Goal: Task Accomplishment & Management: Manage account settings

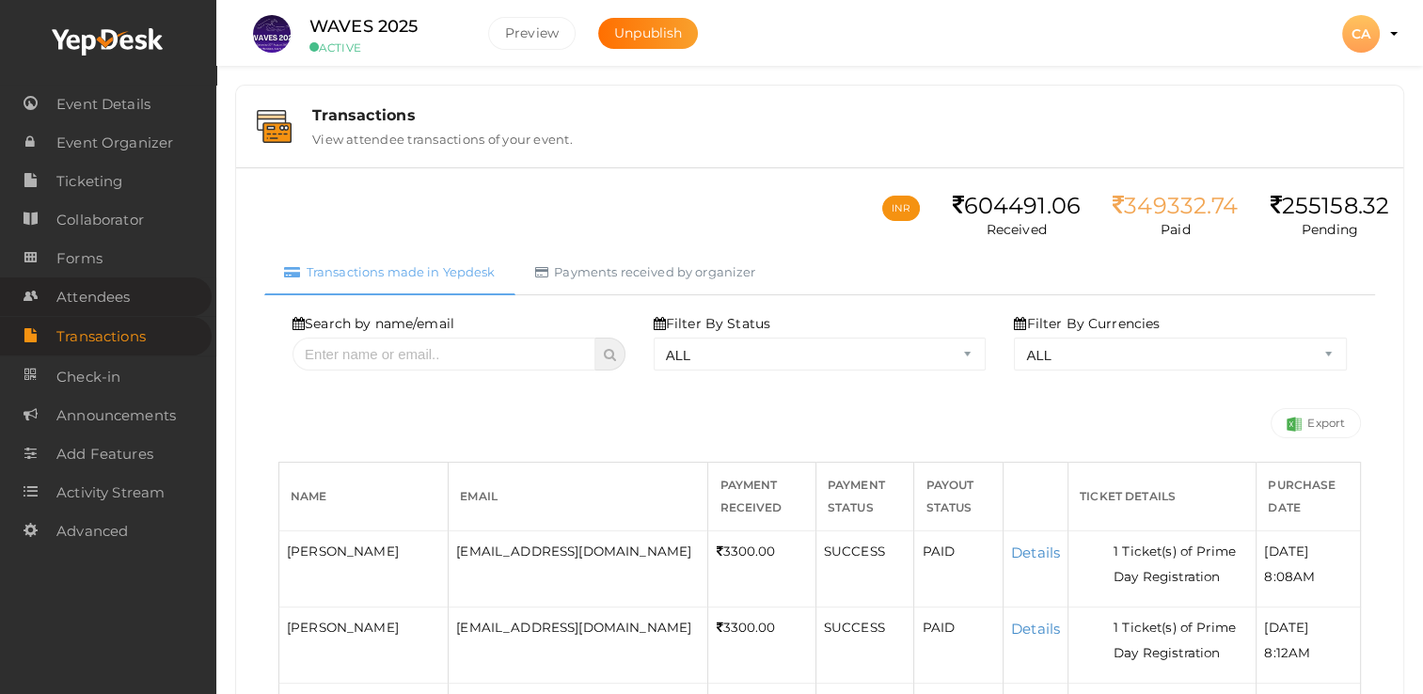
click at [112, 303] on span "Attendees" at bounding box center [92, 297] width 73 height 38
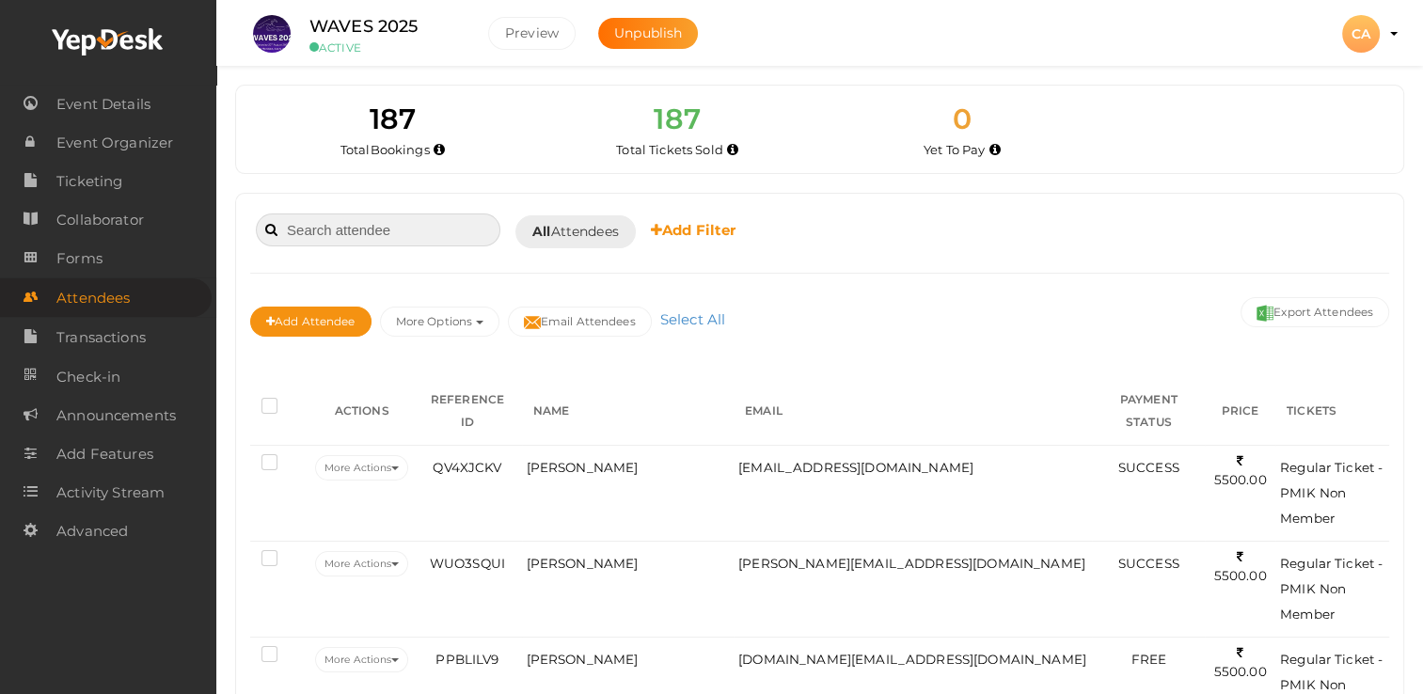
click at [381, 233] on input at bounding box center [378, 230] width 245 height 33
paste input "XMU2QNER"
type input "XMU2QNER"
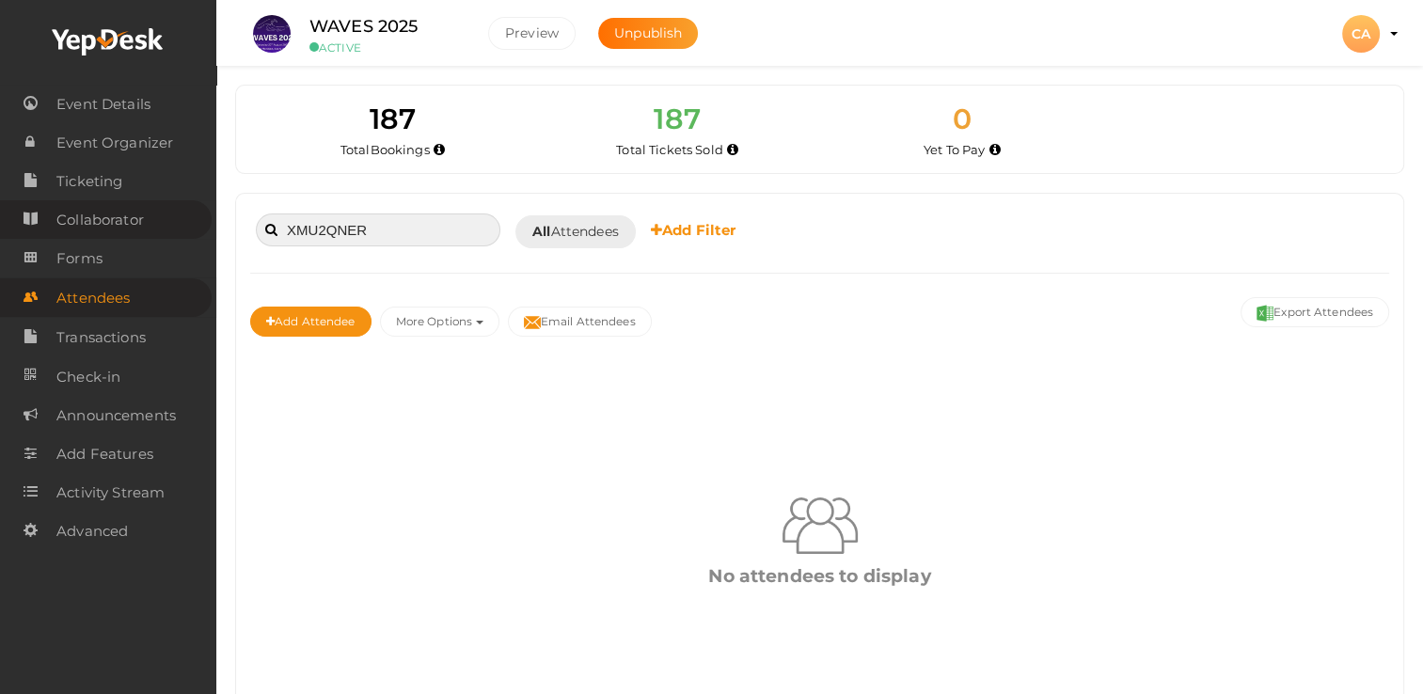
drag, startPoint x: 395, startPoint y: 220, endPoint x: 68, endPoint y: 224, distance: 327.4
click at [70, 224] on body "Discover Events How it works Powerful Registration / Ticketing Start selling yo…" at bounding box center [711, 347] width 1423 height 694
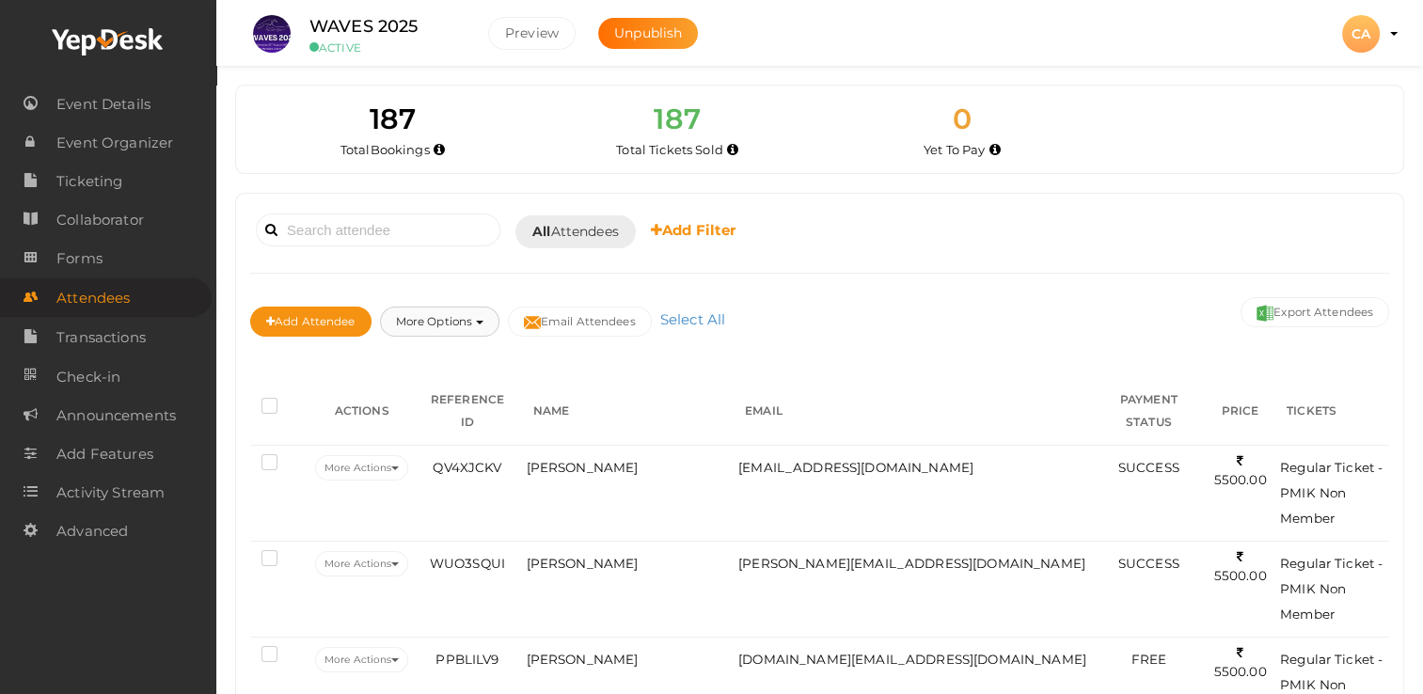
click at [436, 325] on button "More Options" at bounding box center [439, 322] width 119 height 30
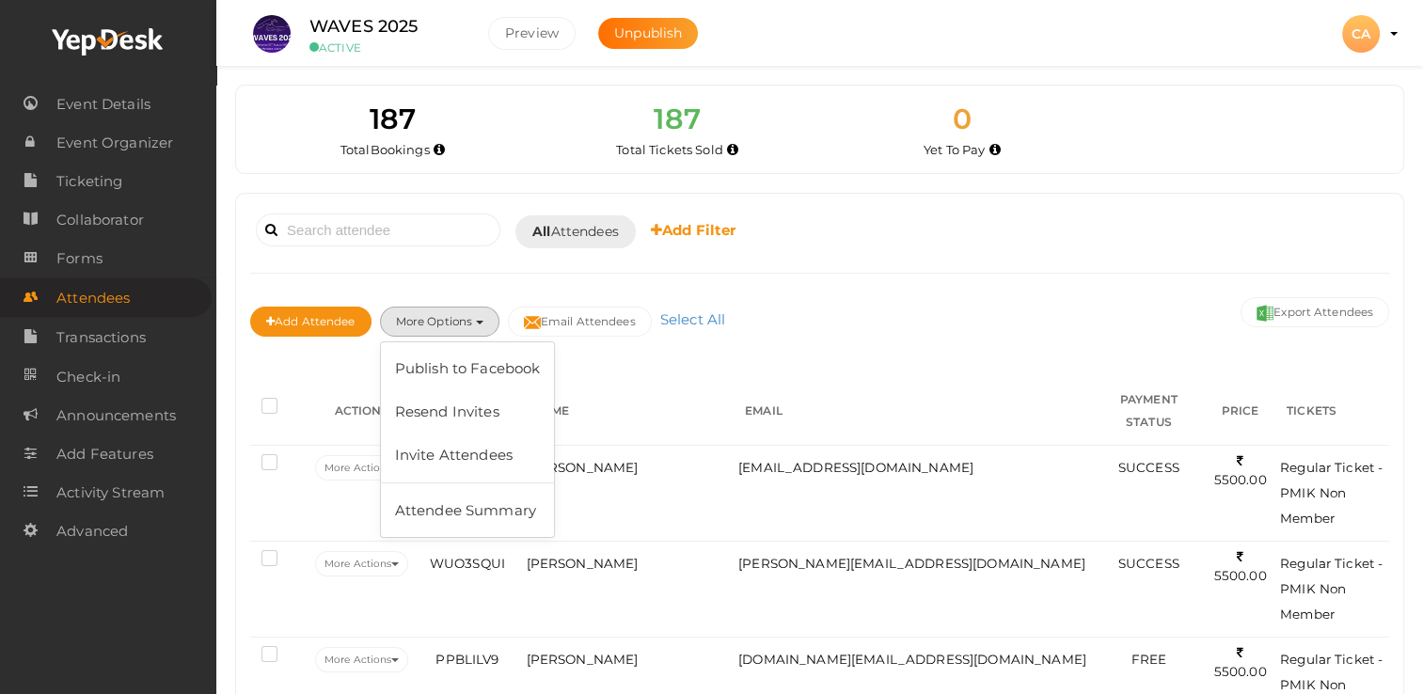
click at [1027, 242] on div "Booked for [DATE] [DATE] [DATE] This Week Custom Date All Attendees All Yet to …" at bounding box center [819, 231] width 1139 height 46
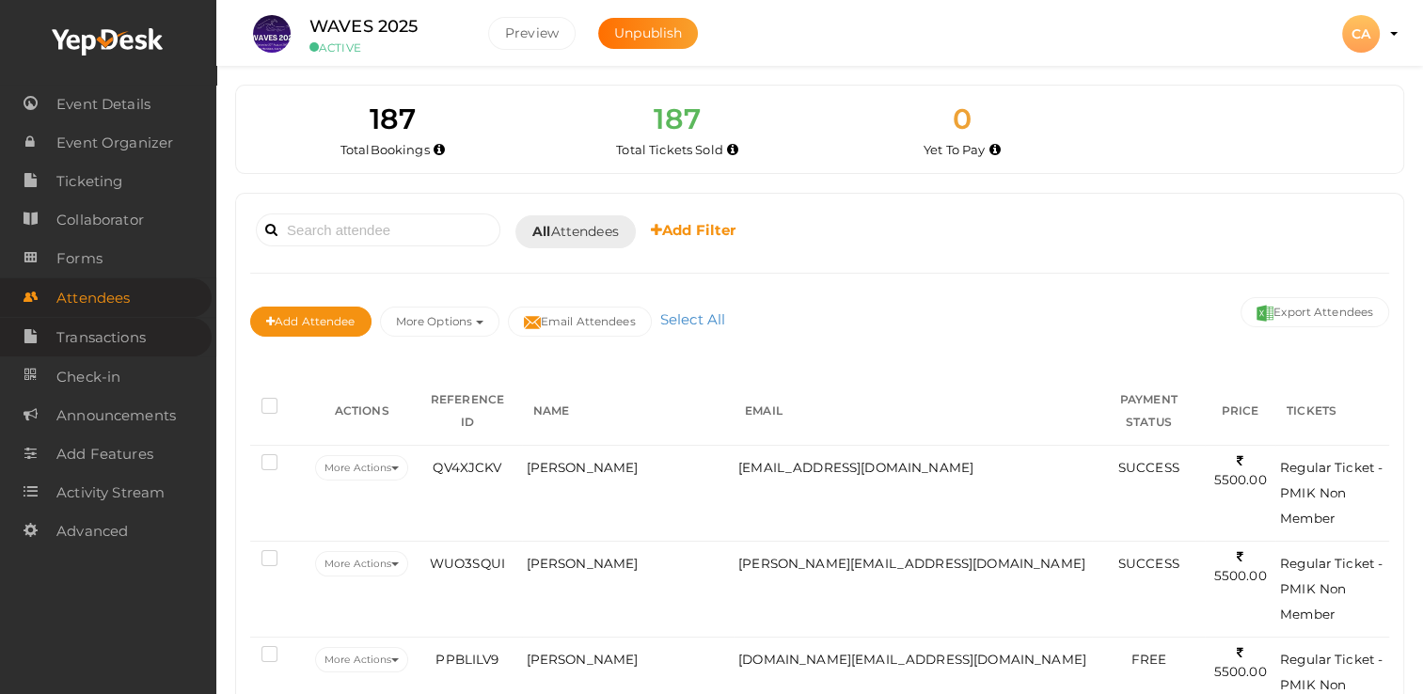
click at [119, 341] on span "Transactions" at bounding box center [100, 338] width 89 height 38
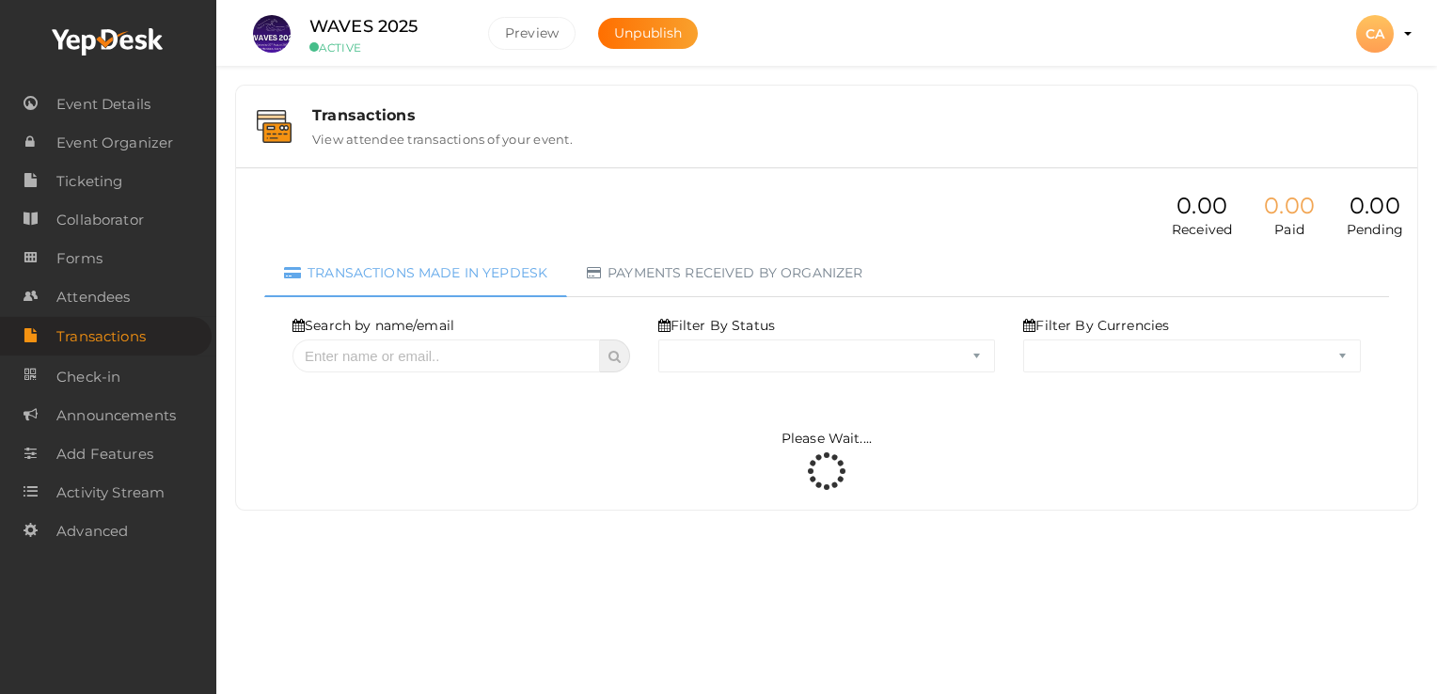
select select "ALL"
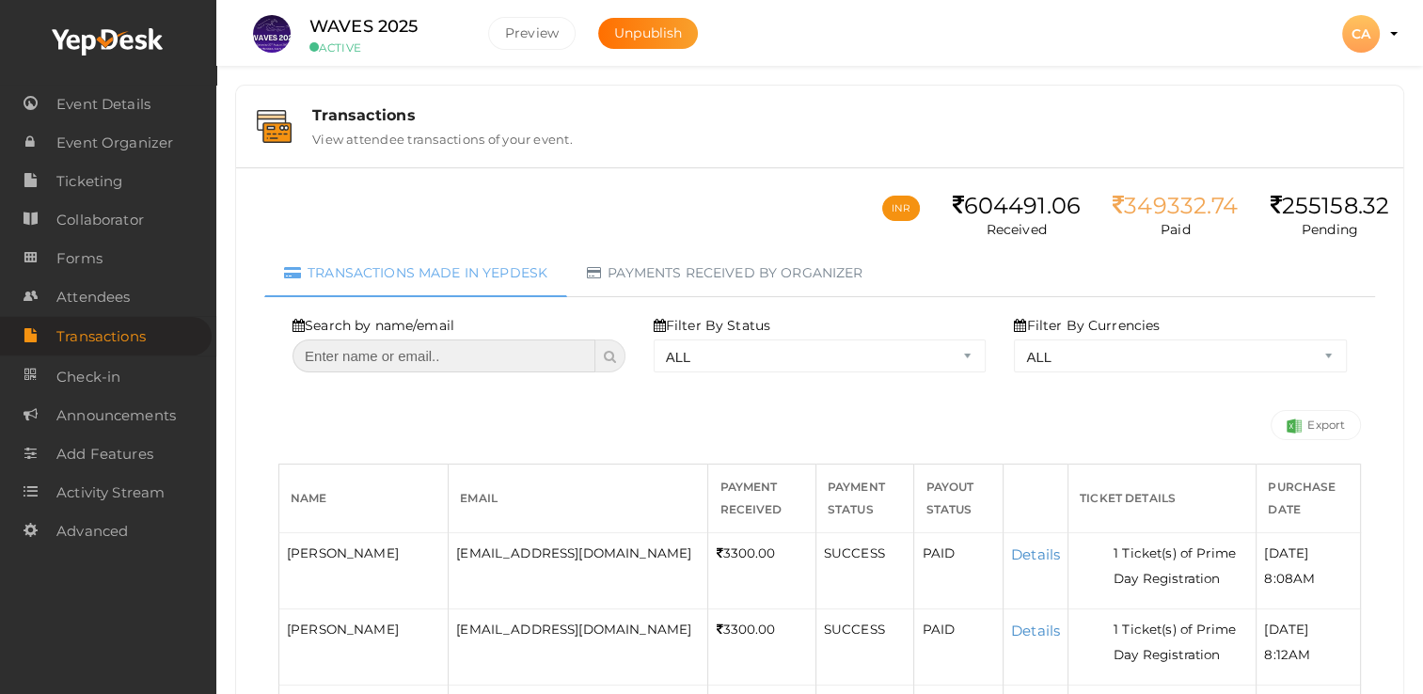
click at [382, 356] on input "text" at bounding box center [444, 356] width 303 height 33
paste input "XMU2QNER"
type input "XMU2QNER"
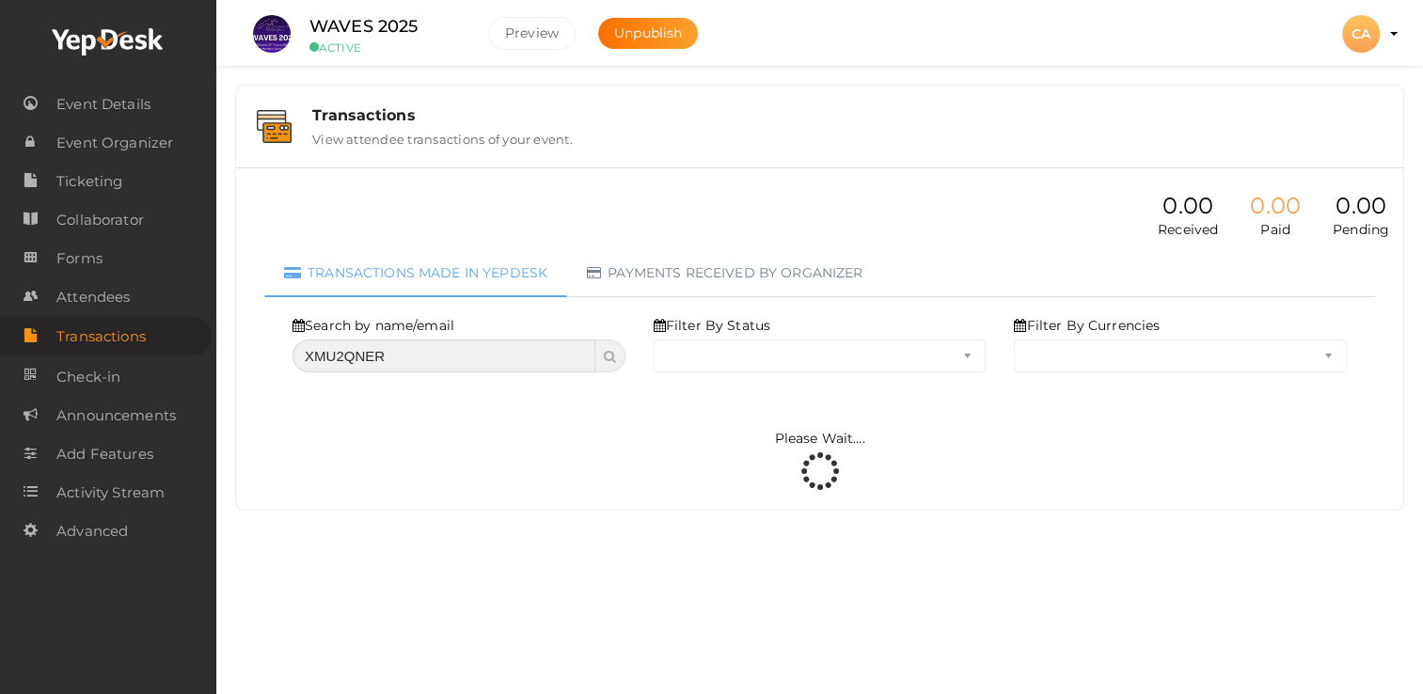
select select "? string:ALL ?"
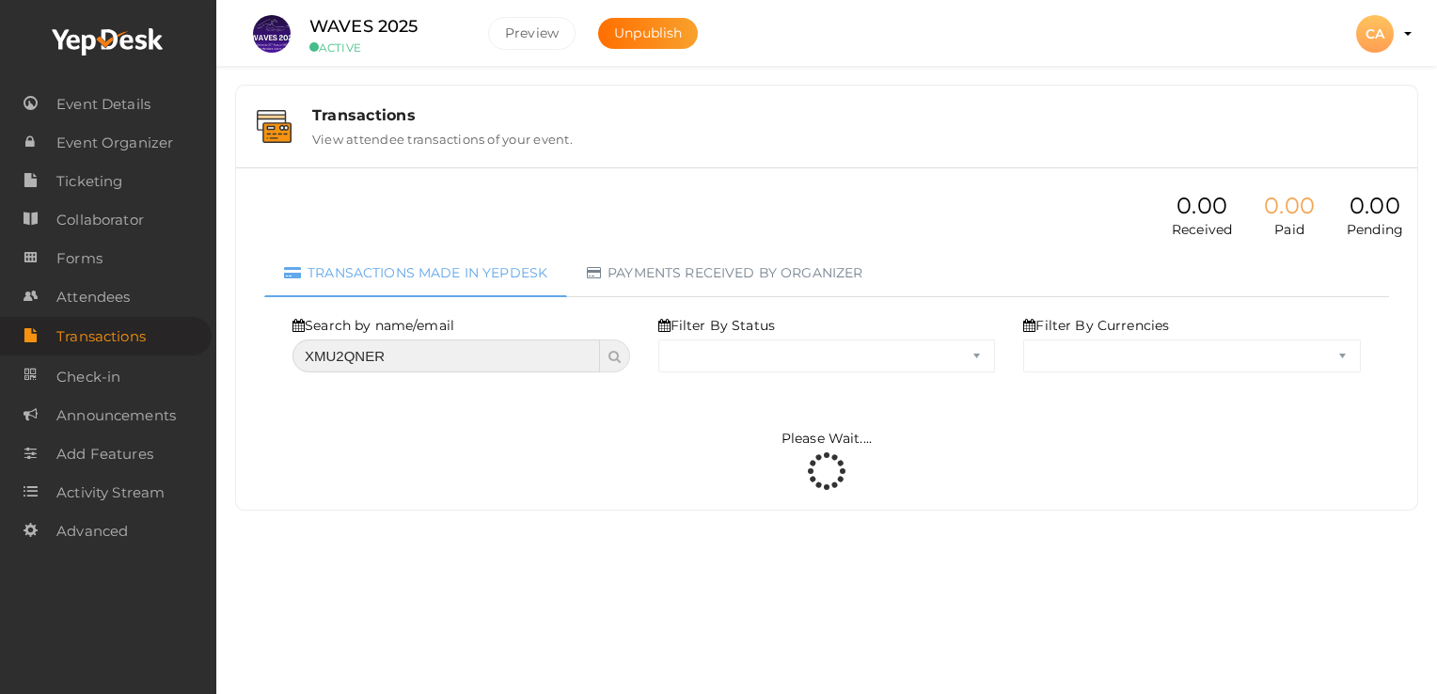
select select "ALL"
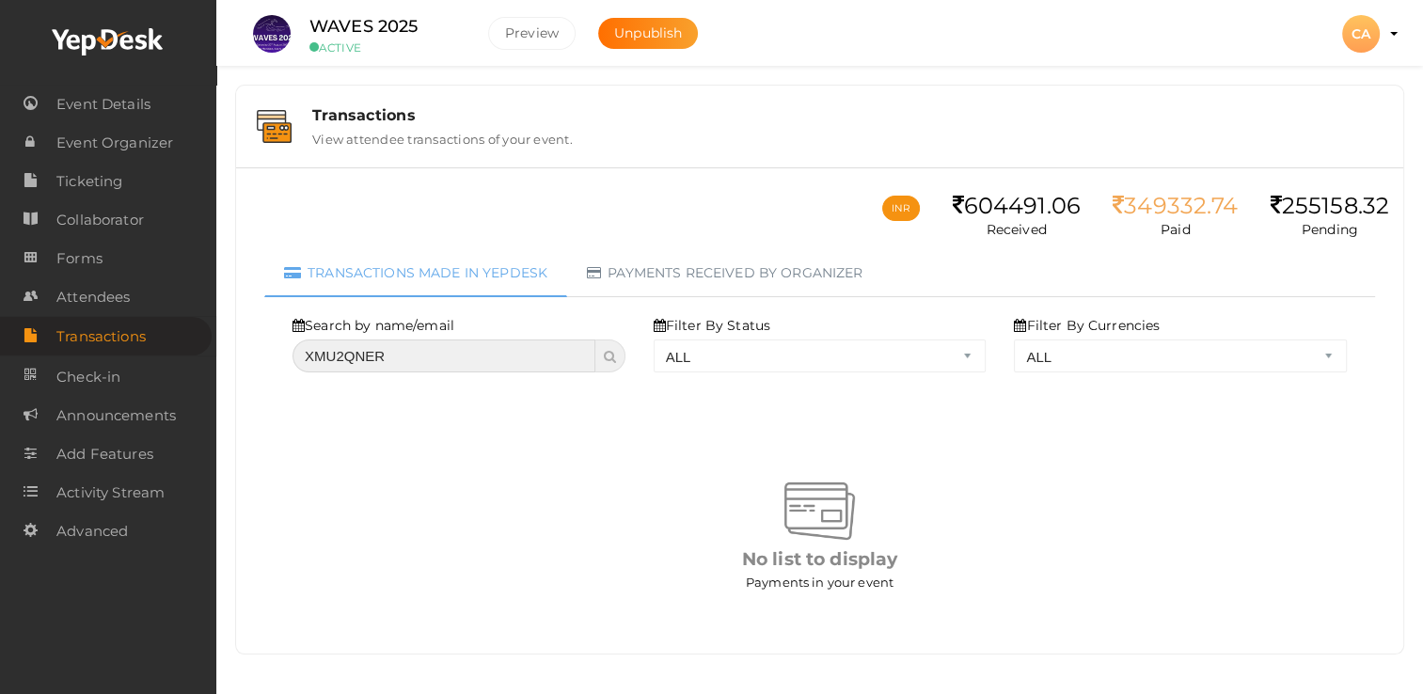
drag, startPoint x: 436, startPoint y: 356, endPoint x: 274, endPoint y: 355, distance: 162.7
click at [275, 356] on div "Search by name/email XMU2QNER Filter By Status ALL SUCCESS DECLINED UNAUTHORIZE…" at bounding box center [819, 468] width 1111 height 342
select select "? string:ALL ?"
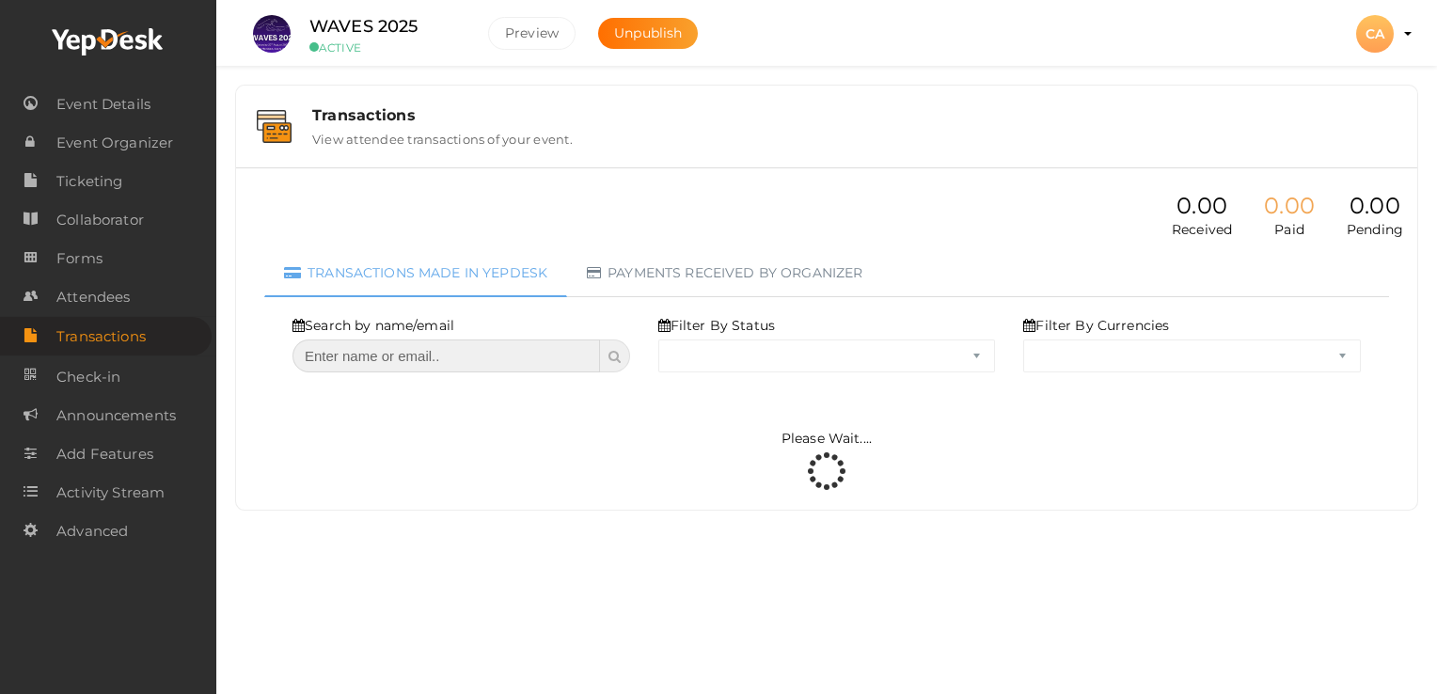
select select "ALL"
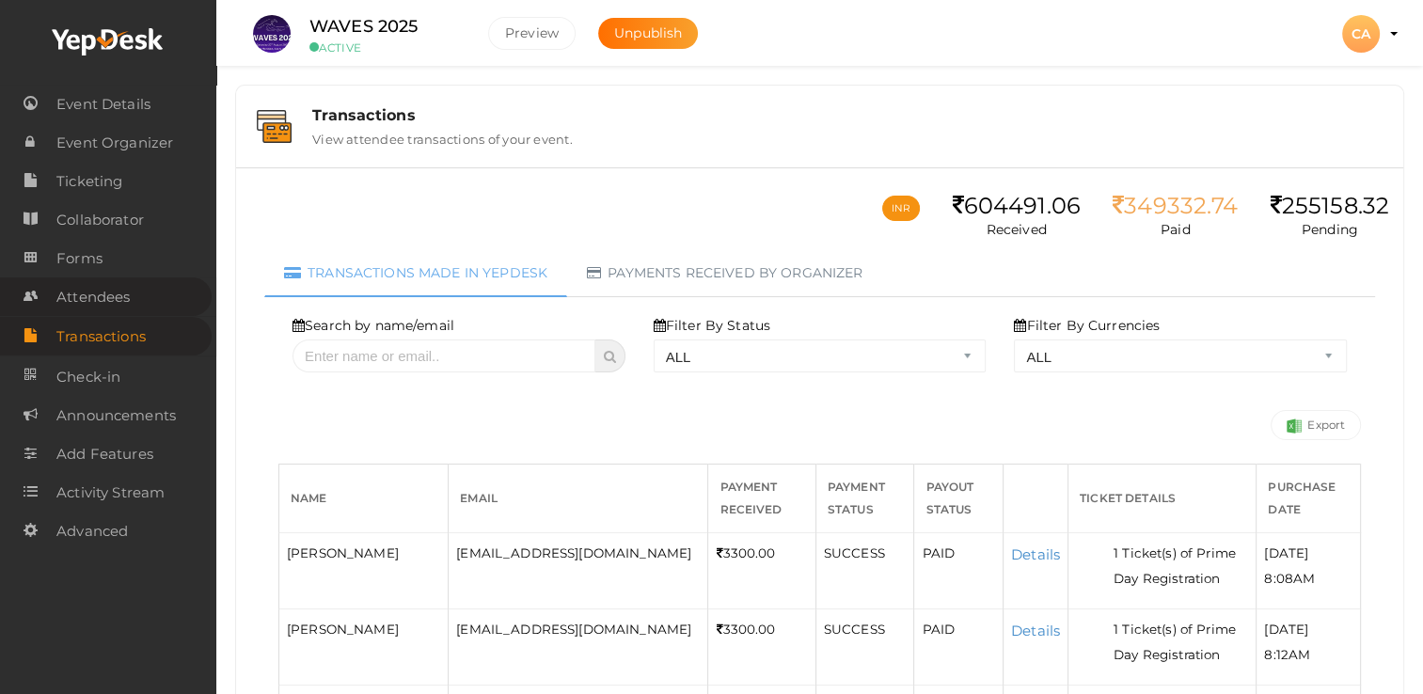
click at [84, 299] on span "Attendees" at bounding box center [92, 297] width 73 height 38
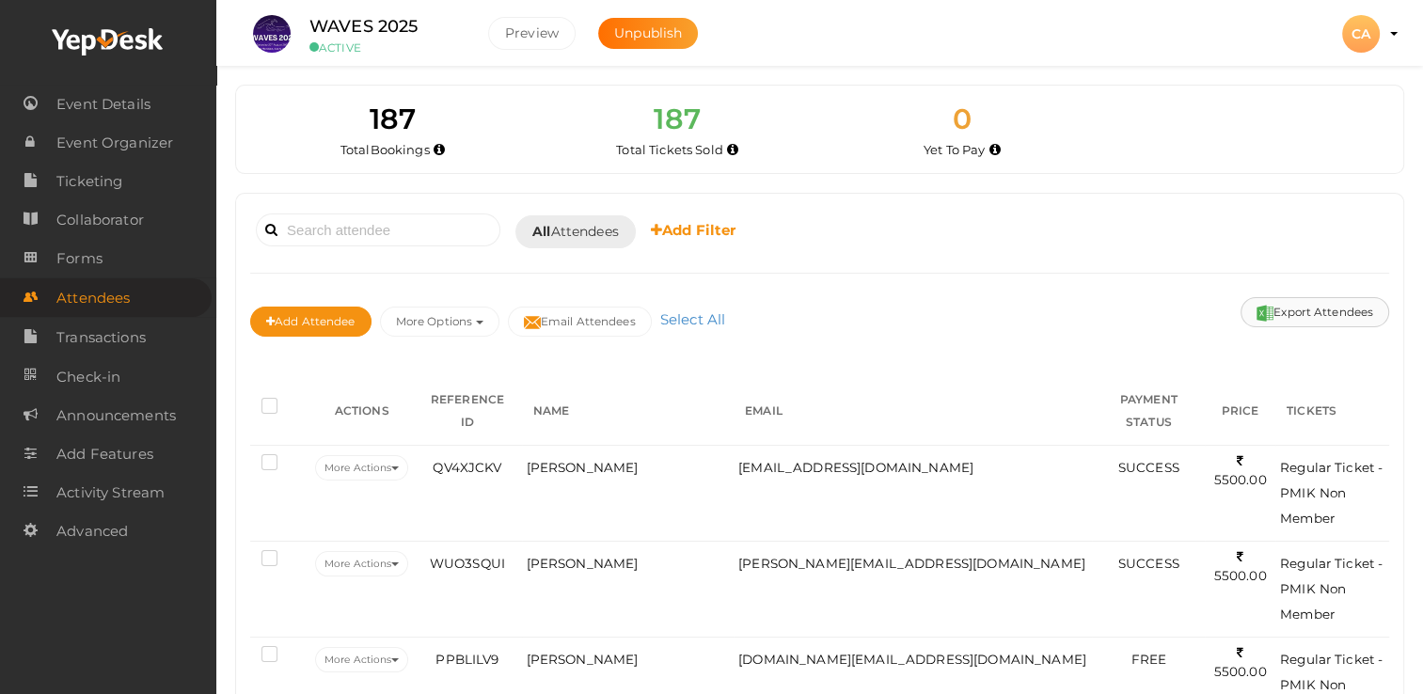
click at [1271, 311] on button "Export Attendees" at bounding box center [1315, 312] width 149 height 30
drag, startPoint x: 380, startPoint y: 198, endPoint x: 376, endPoint y: 215, distance: 18.3
click at [372, 226] on input at bounding box center [378, 230] width 245 height 33
paste input "[PERSON_NAME]"
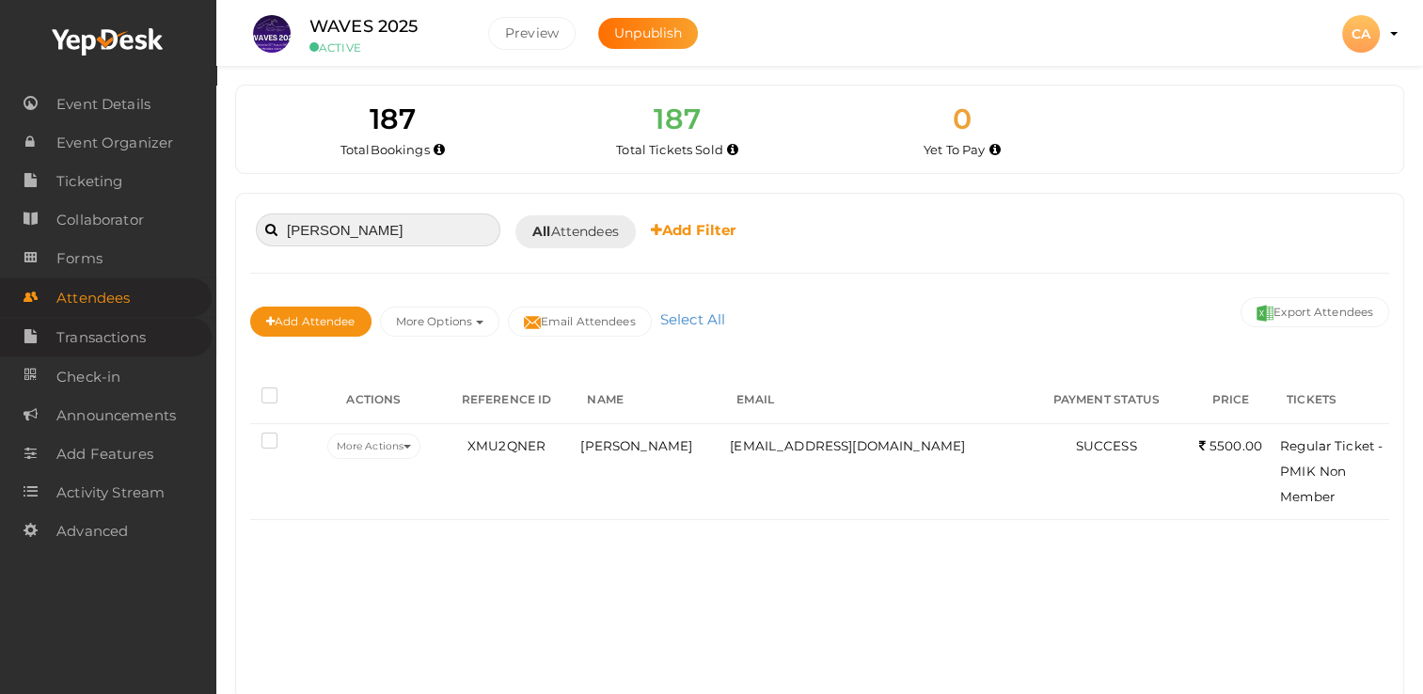
type input "[PERSON_NAME]"
click at [119, 334] on span "Transactions" at bounding box center [100, 338] width 89 height 38
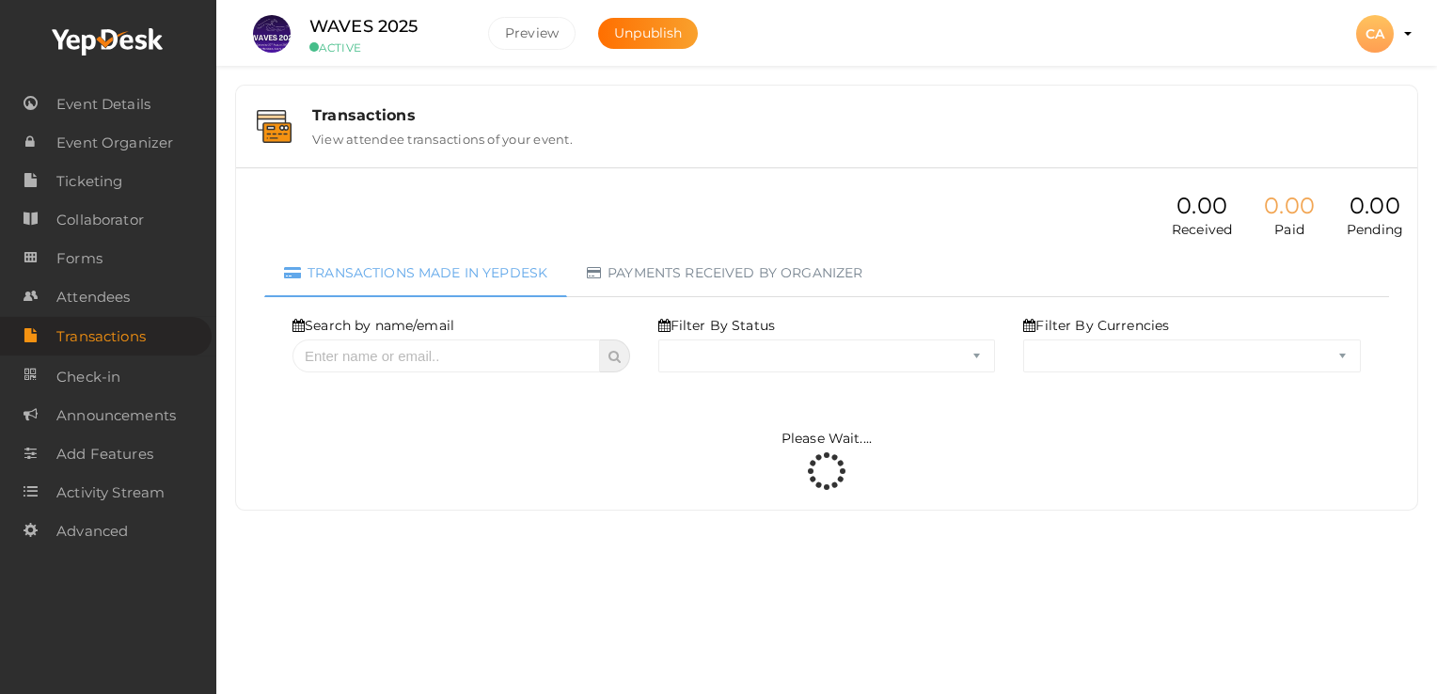
select select "ALL"
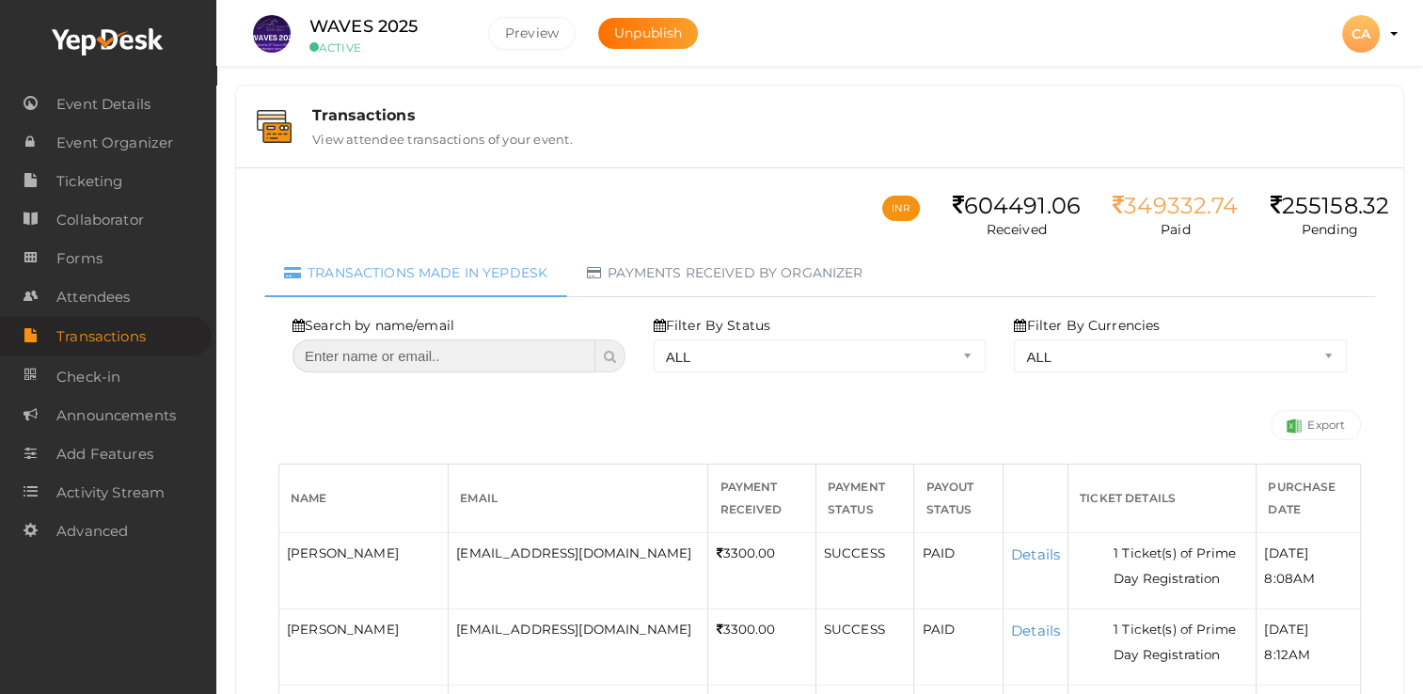
click at [442, 358] on input "text" at bounding box center [444, 356] width 303 height 33
paste input "[PERSON_NAME]"
type input "[PERSON_NAME]"
click at [618, 357] on span at bounding box center [610, 356] width 30 height 33
select select "? string:ALL ?"
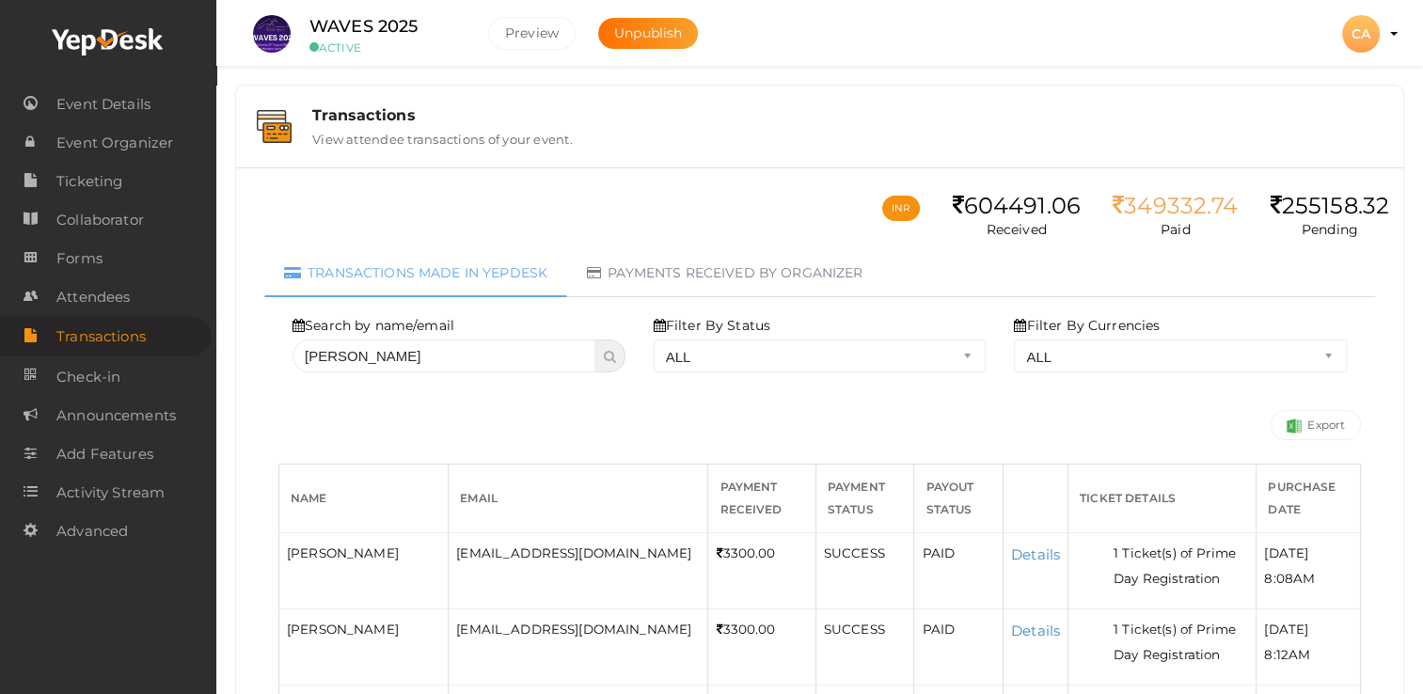
select select "? string:ALL ?"
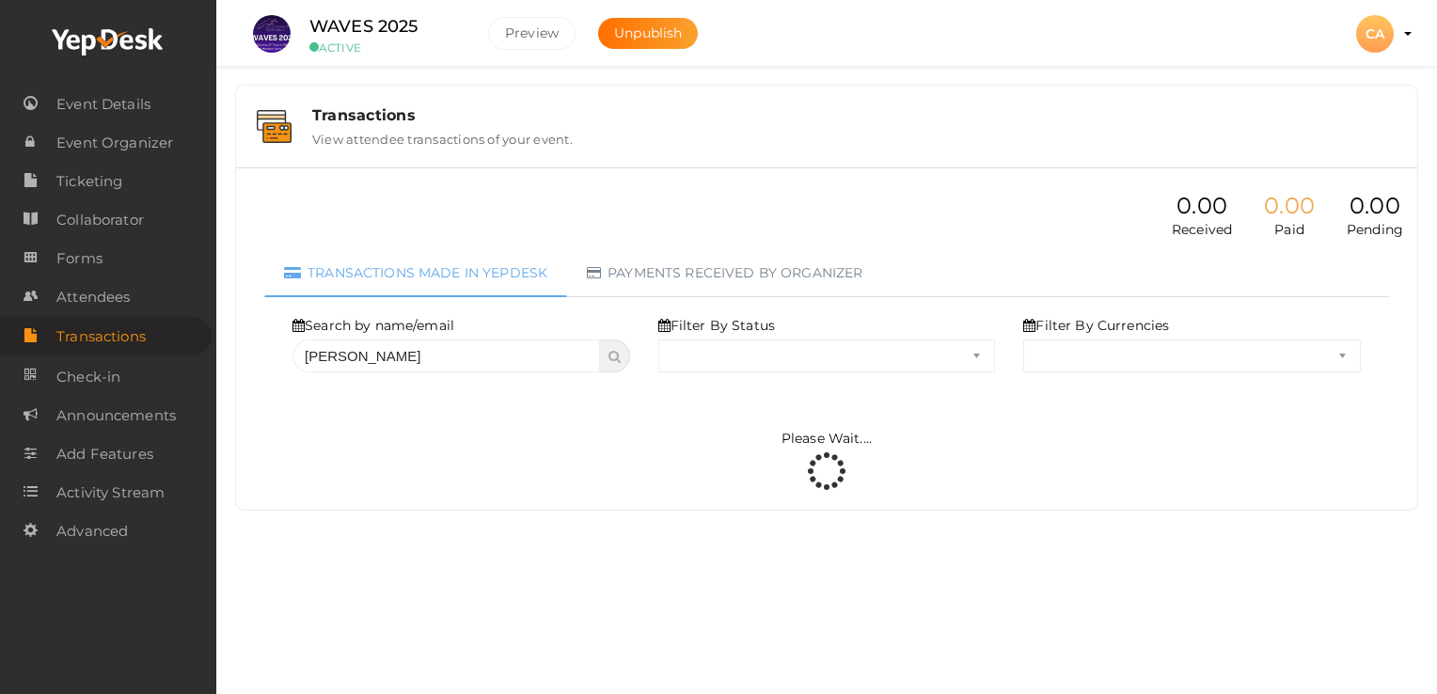
select select "ALL"
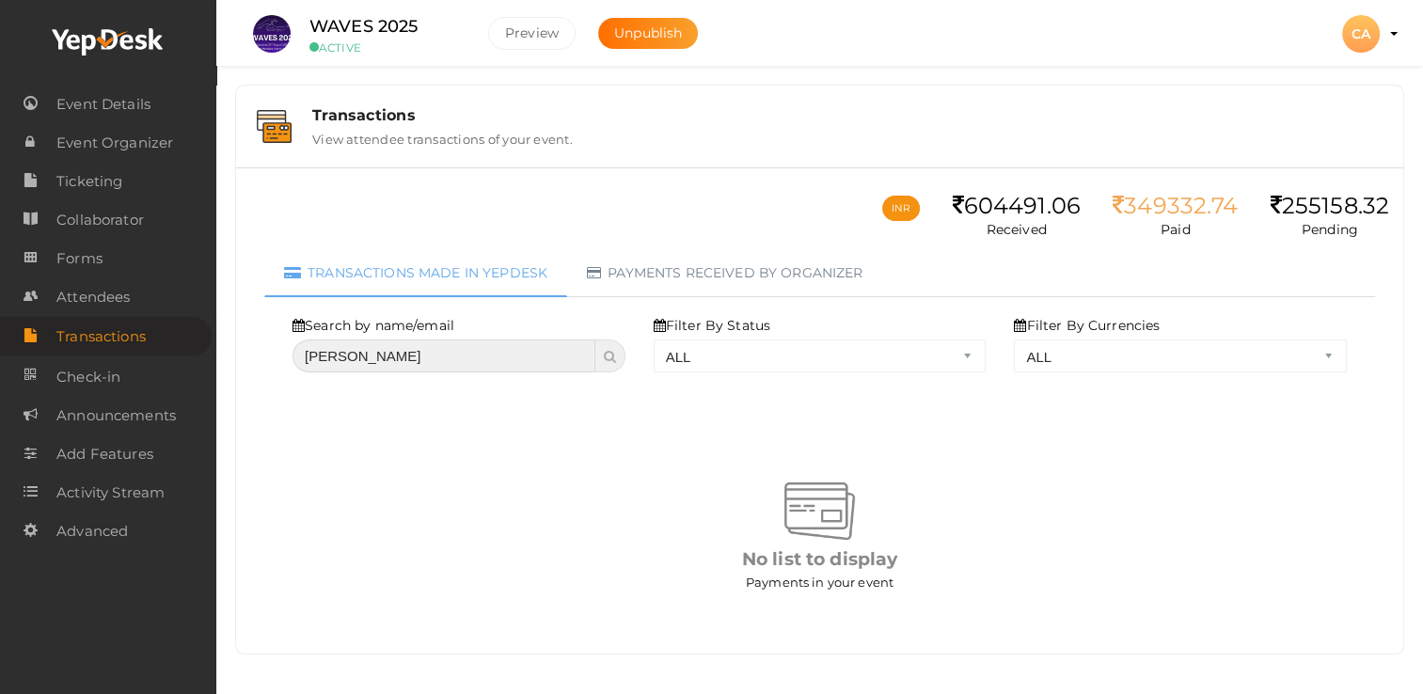
click at [450, 358] on input "[PERSON_NAME]" at bounding box center [444, 356] width 303 height 33
click at [351, 356] on input "[PERSON_NAME]" at bounding box center [444, 356] width 303 height 33
type input "Arun"
click at [613, 355] on icon at bounding box center [610, 356] width 12 height 13
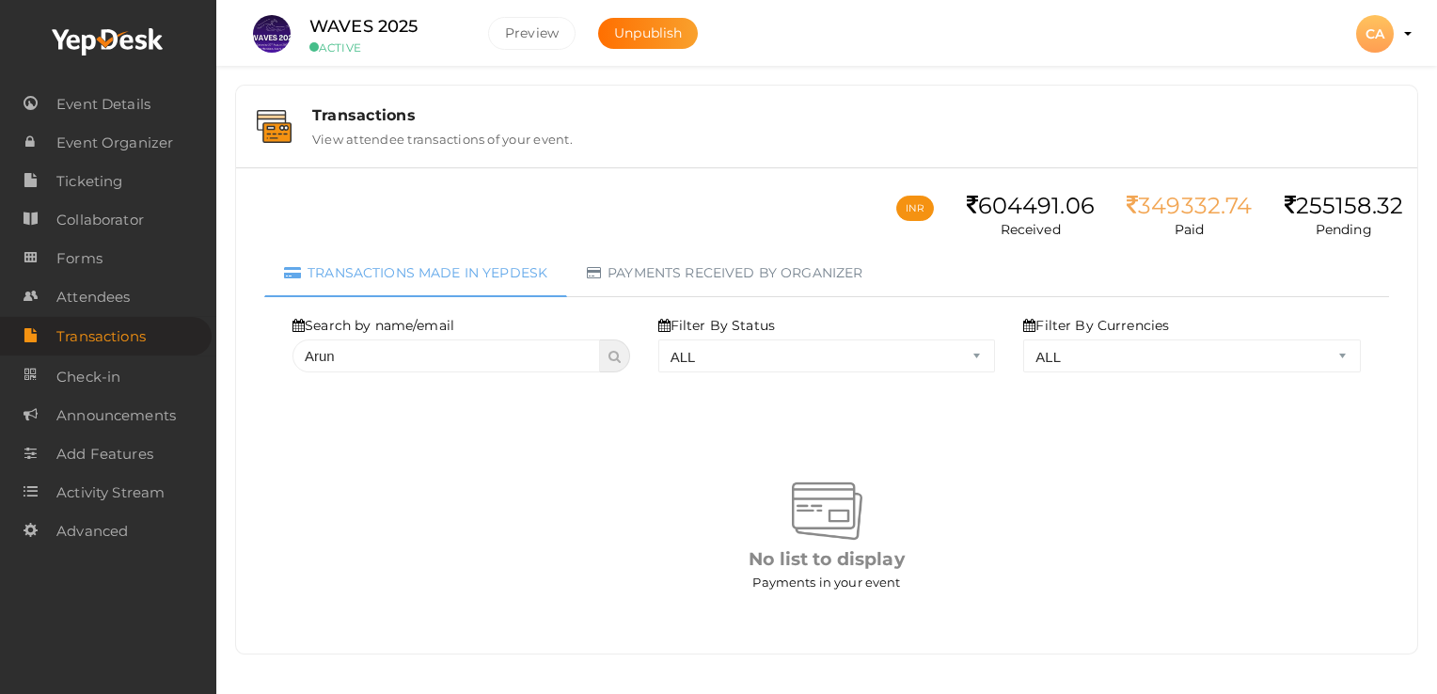
select select "? string:ALL ?"
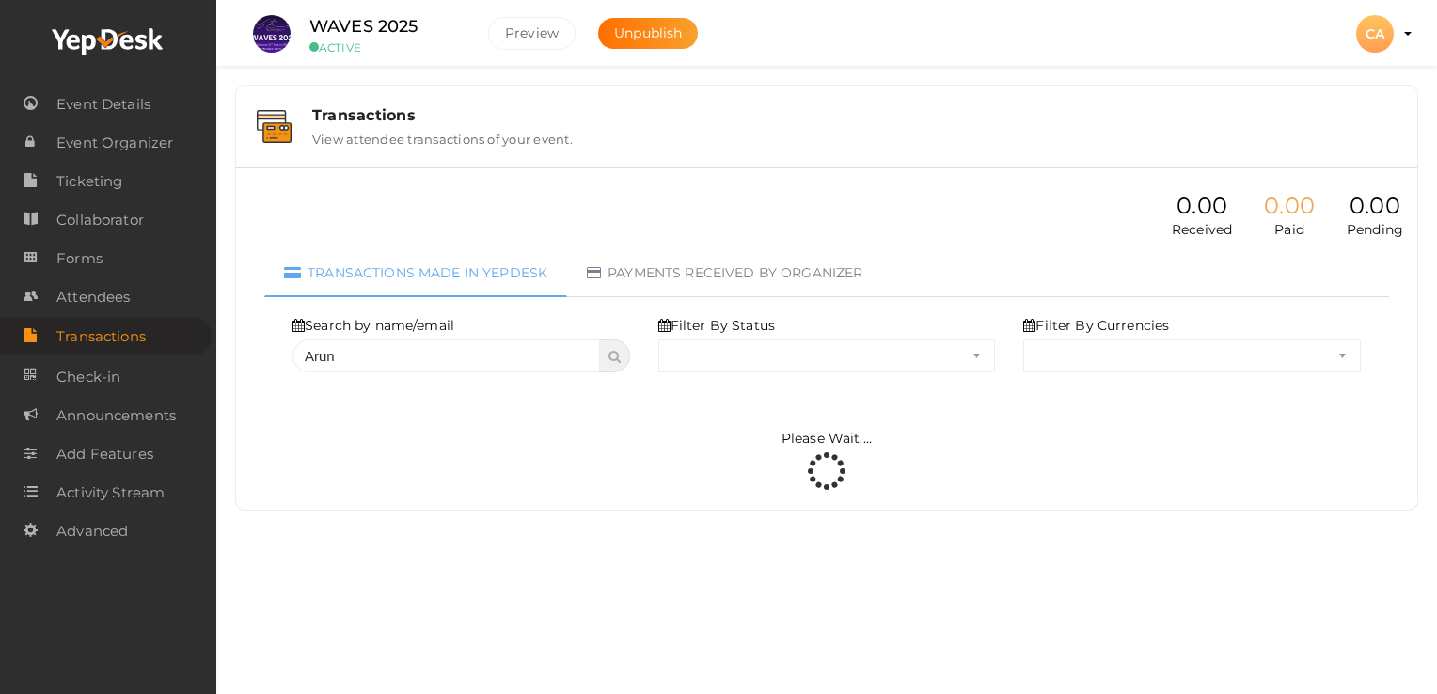
select select "ALL"
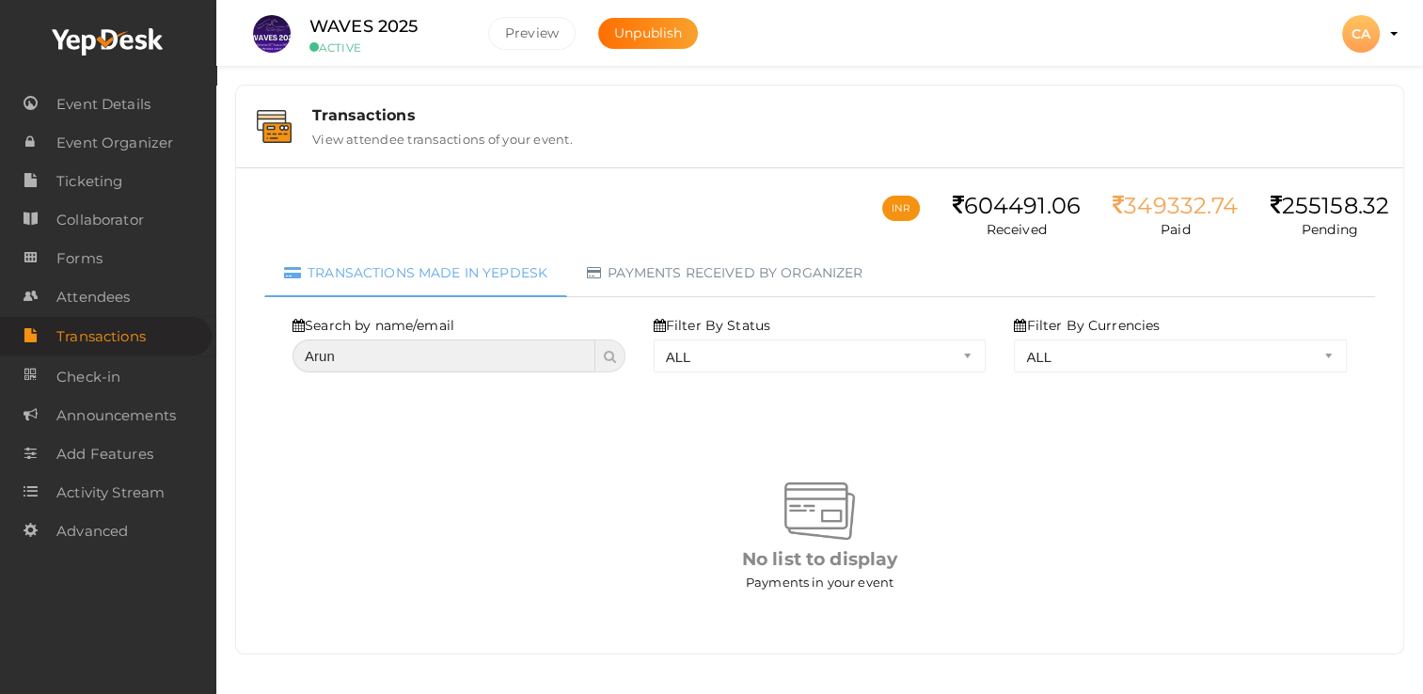
drag, startPoint x: 448, startPoint y: 359, endPoint x: 36, endPoint y: 356, distance: 412.1
click at [39, 356] on body "Discover Events How it works Powerful Registration / Ticketing Start selling yo…" at bounding box center [711, 347] width 1423 height 694
paste input "[EMAIL_ADDRESS][DOMAIN_NAME]"
type input "[EMAIL_ADDRESS][DOMAIN_NAME]"
click at [616, 348] on span at bounding box center [610, 356] width 30 height 33
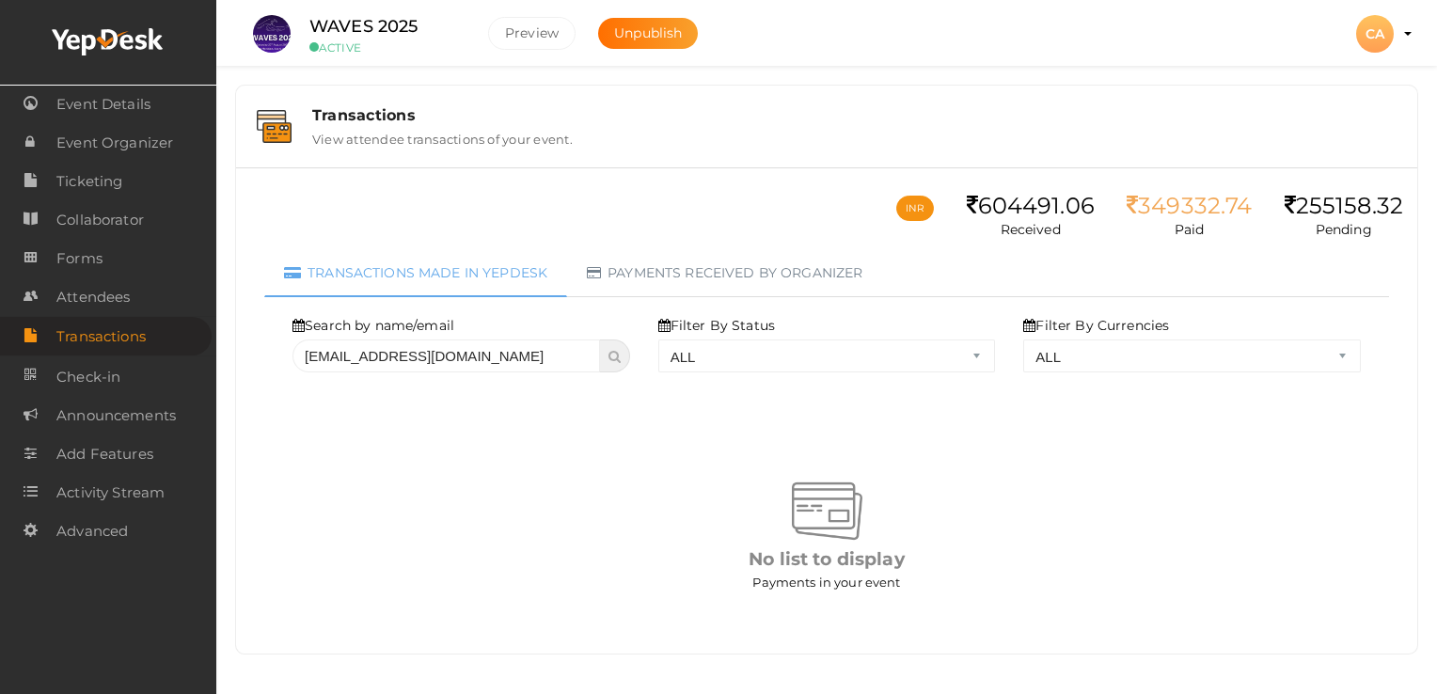
select select "? string:ALL ?"
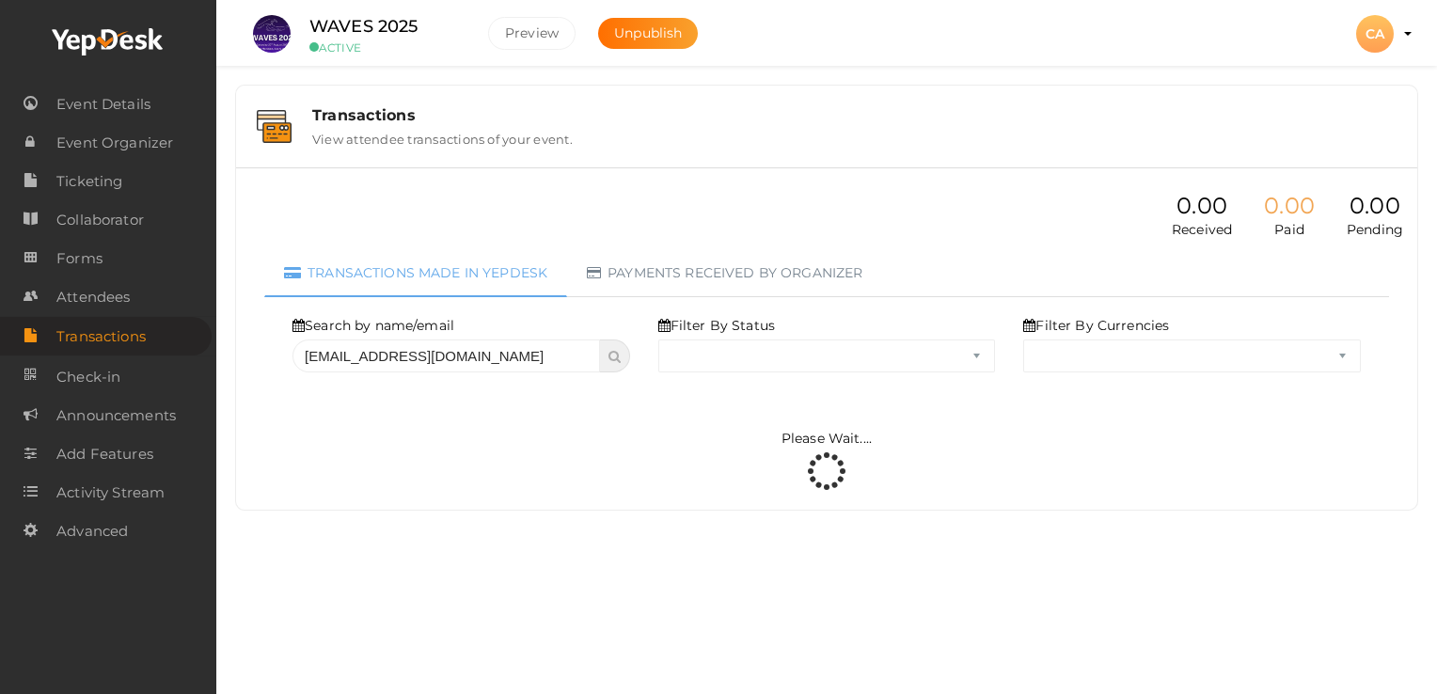
select select "ALL"
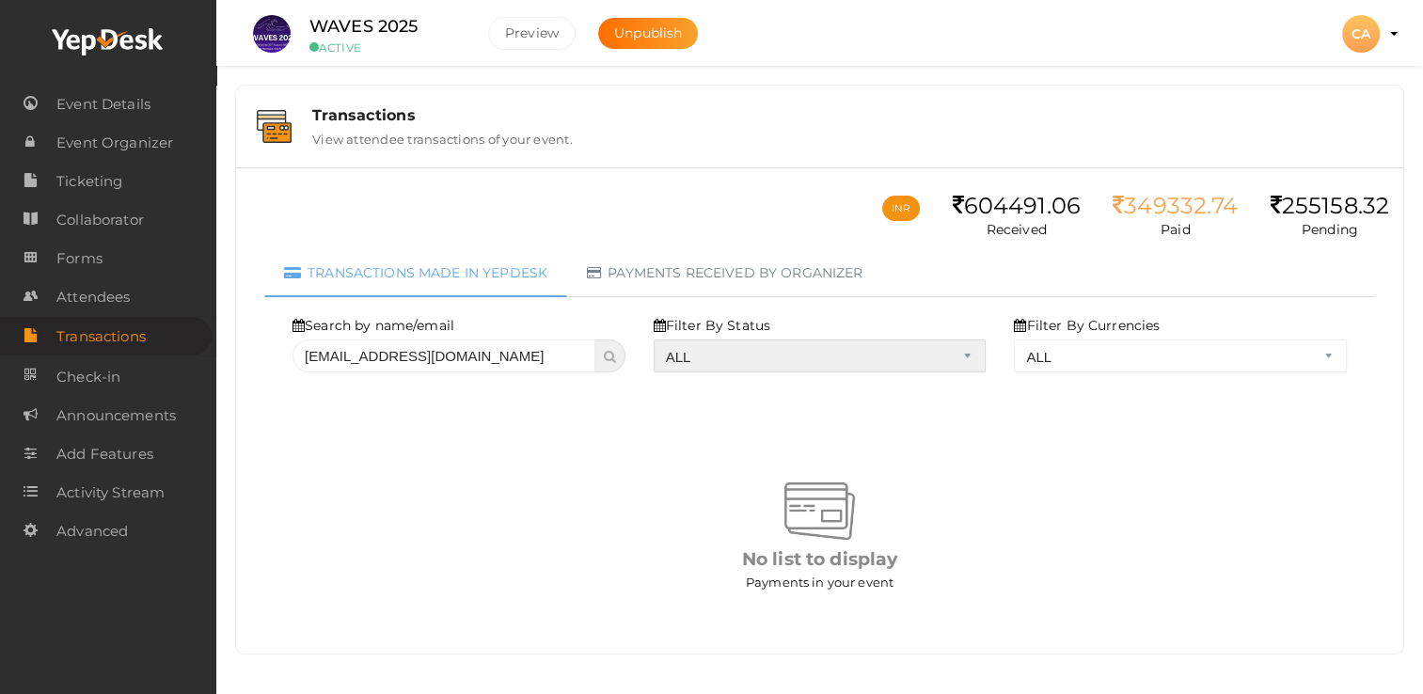
click at [753, 355] on select "ALL SUCCESS DECLINED UNAUTHORIZED FAILED NOTPAID FREE REFUNDED NA" at bounding box center [820, 356] width 333 height 33
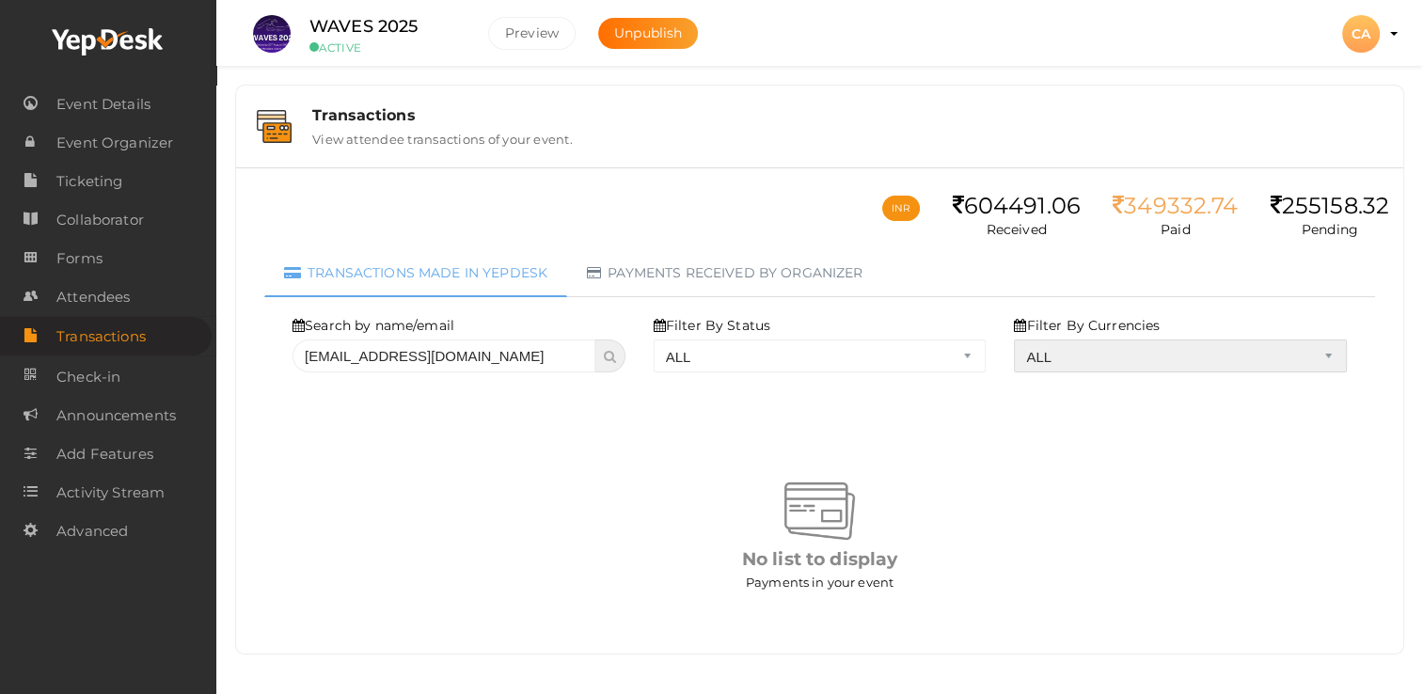
click at [1159, 368] on select "ALL INR" at bounding box center [1180, 356] width 333 height 33
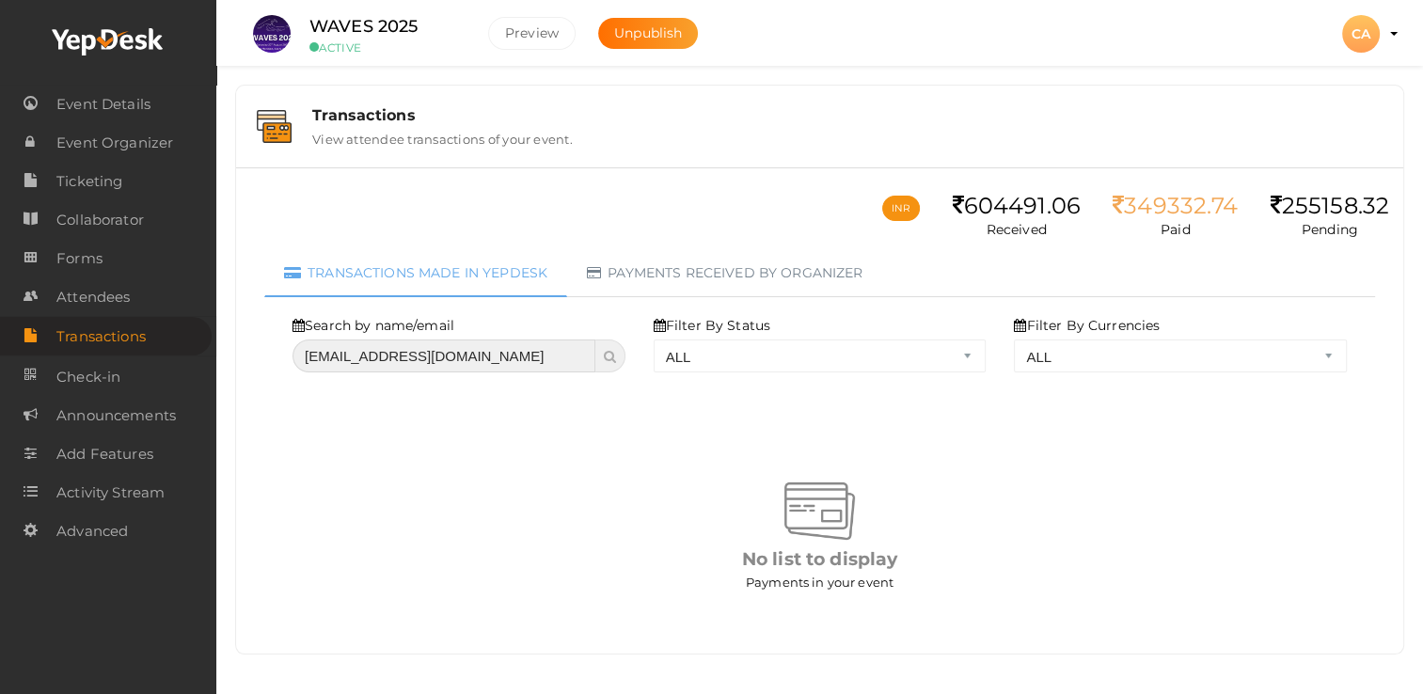
click at [440, 350] on input "[EMAIL_ADDRESS][DOMAIN_NAME]" at bounding box center [444, 356] width 303 height 33
click at [613, 353] on icon at bounding box center [610, 356] width 12 height 13
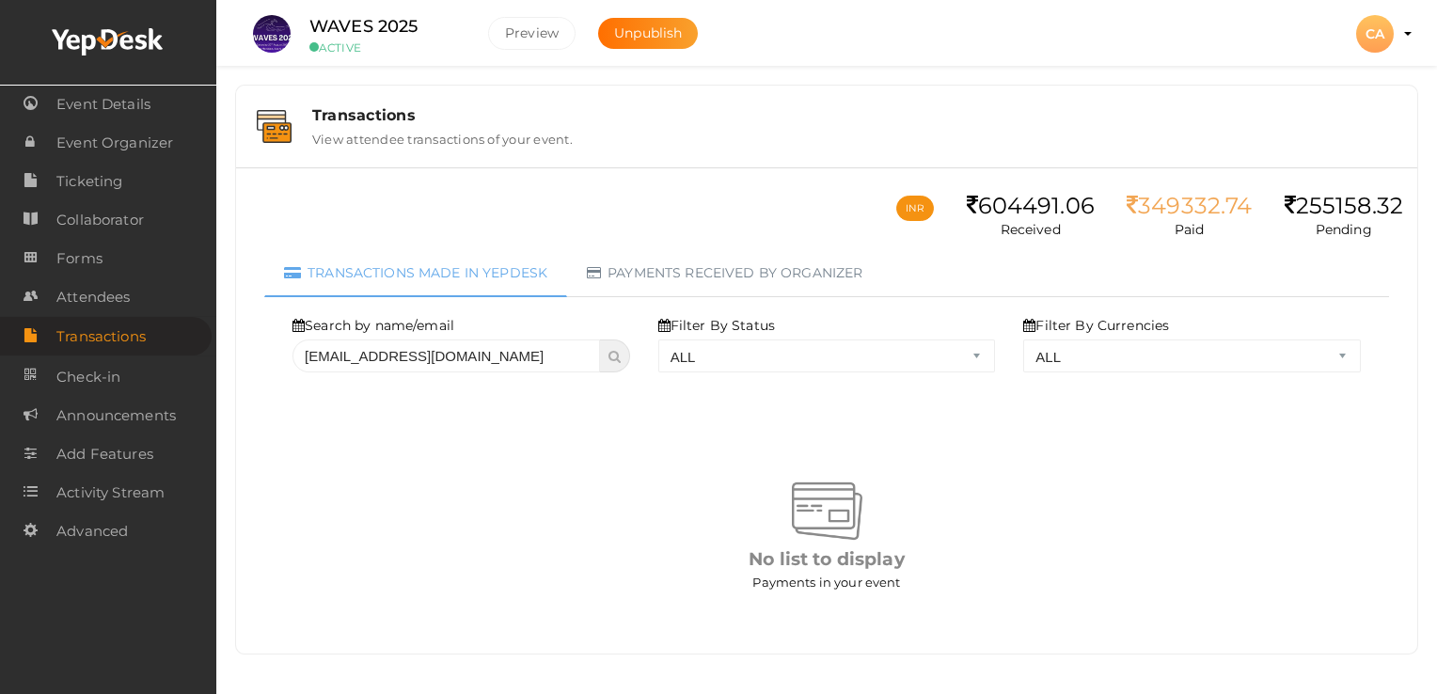
select select "? string:ALL ?"
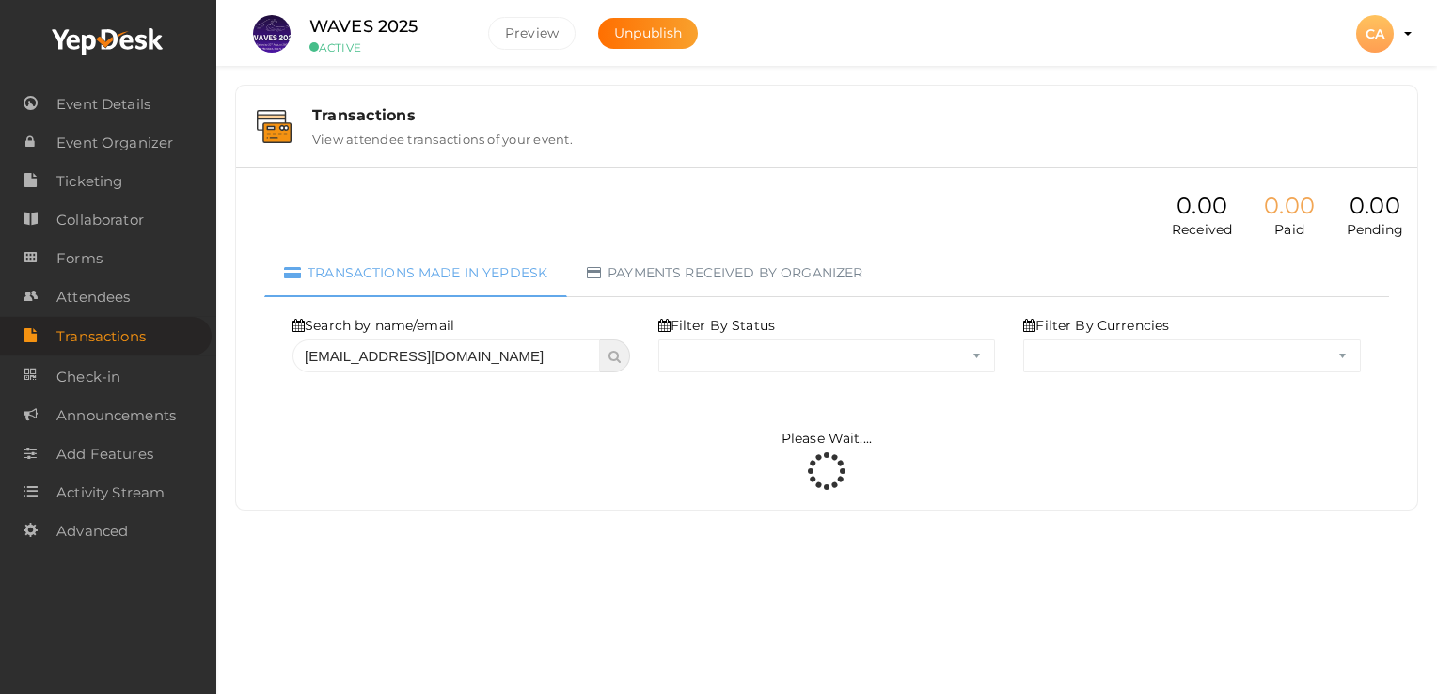
select select "ALL"
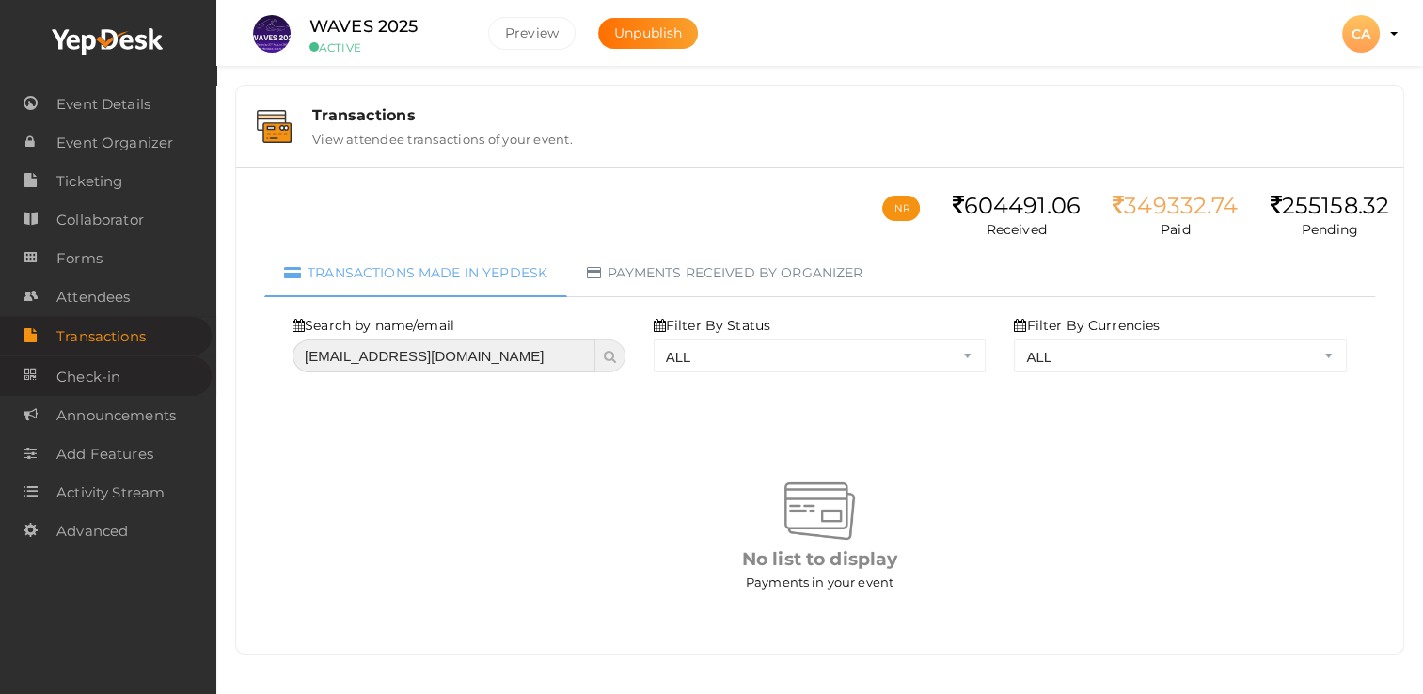
drag, startPoint x: 493, startPoint y: 352, endPoint x: 199, endPoint y: 361, distance: 293.7
click at [199, 361] on body "Discover Events How it works Powerful Registration / Ticketing Start selling yo…" at bounding box center [711, 347] width 1423 height 694
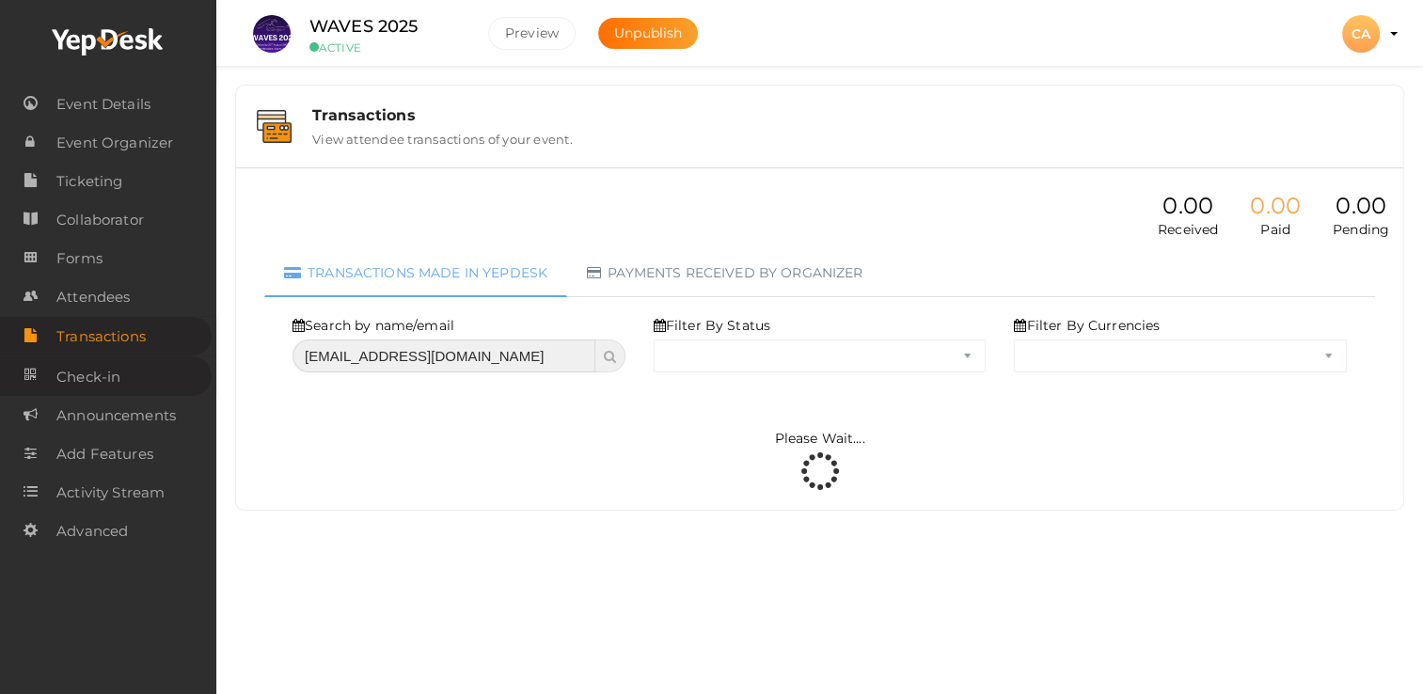
select select "? string:ALL ?"
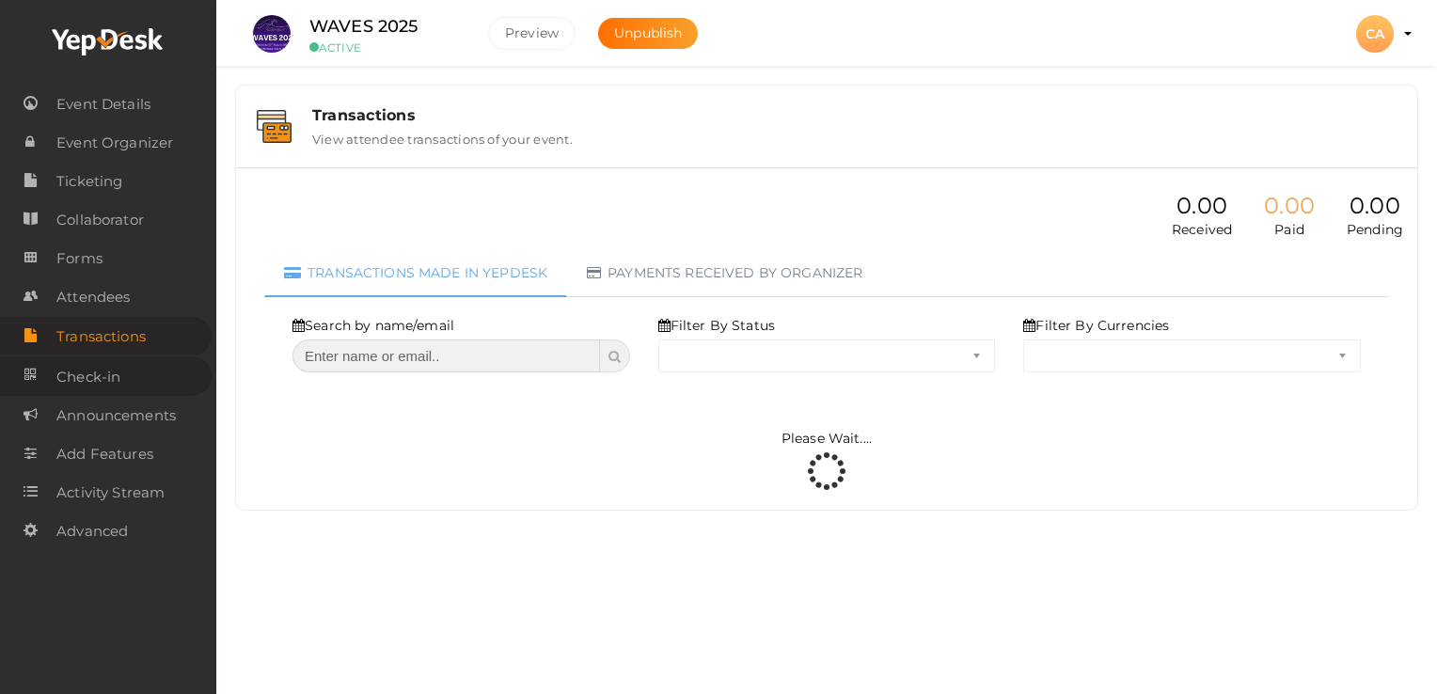
select select "ALL"
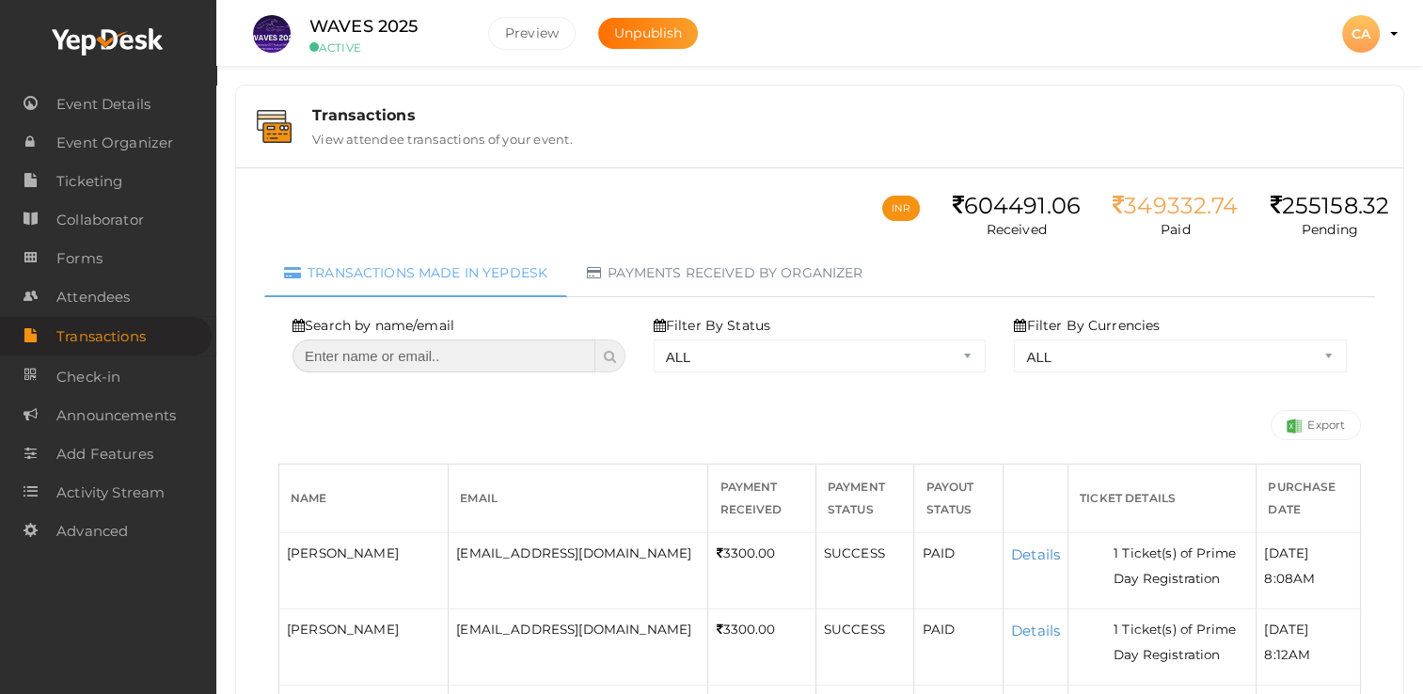
click at [473, 362] on input "text" at bounding box center [444, 356] width 303 height 33
paste input "[EMAIL_ADDRESS][DOMAIN_NAME]"
type input "[EMAIL_ADDRESS][DOMAIN_NAME]"
click at [611, 345] on span at bounding box center [610, 356] width 30 height 33
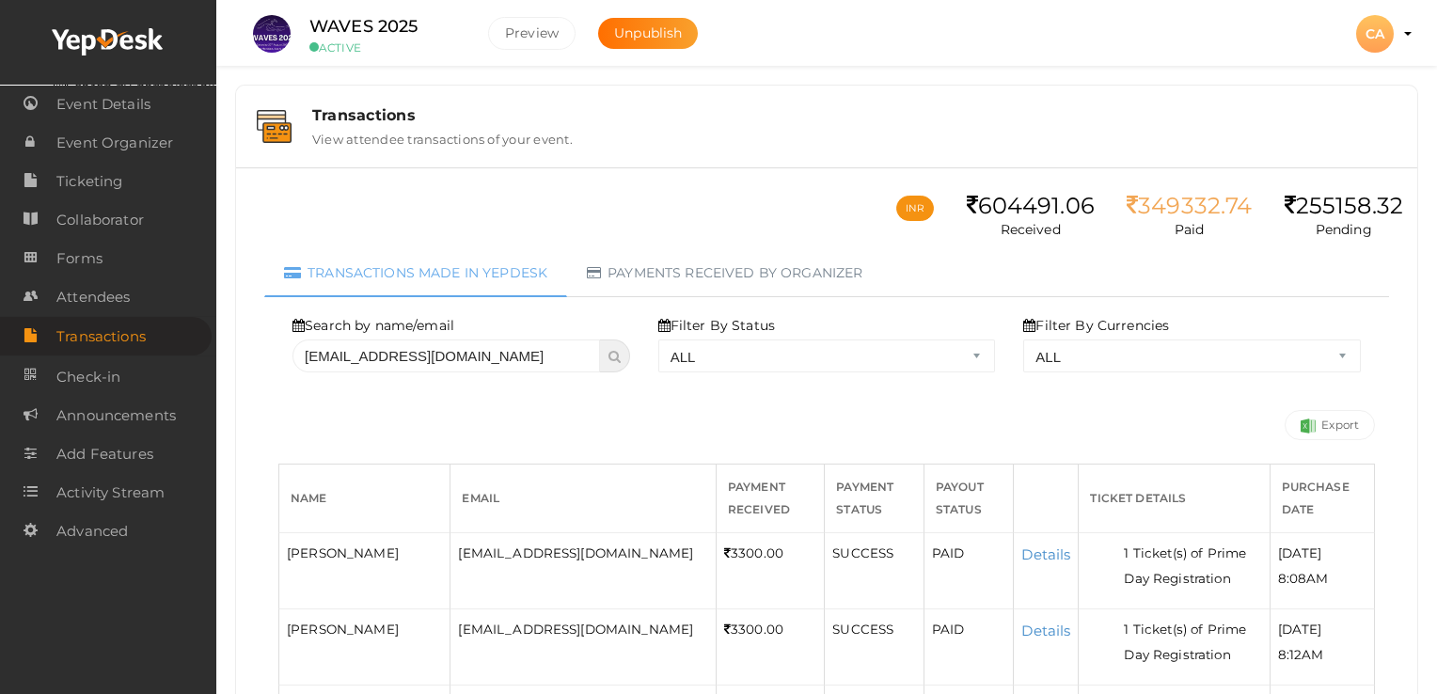
select select "? string:ALL ?"
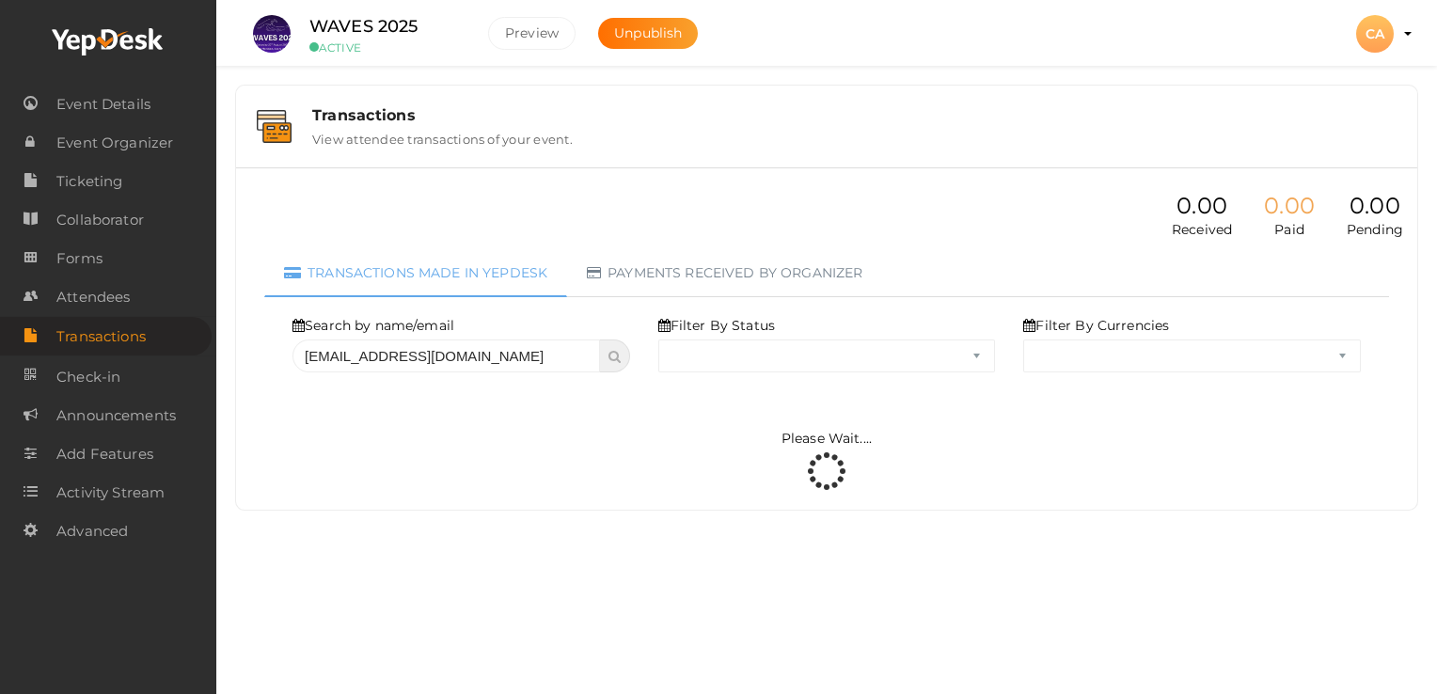
select select "ALL"
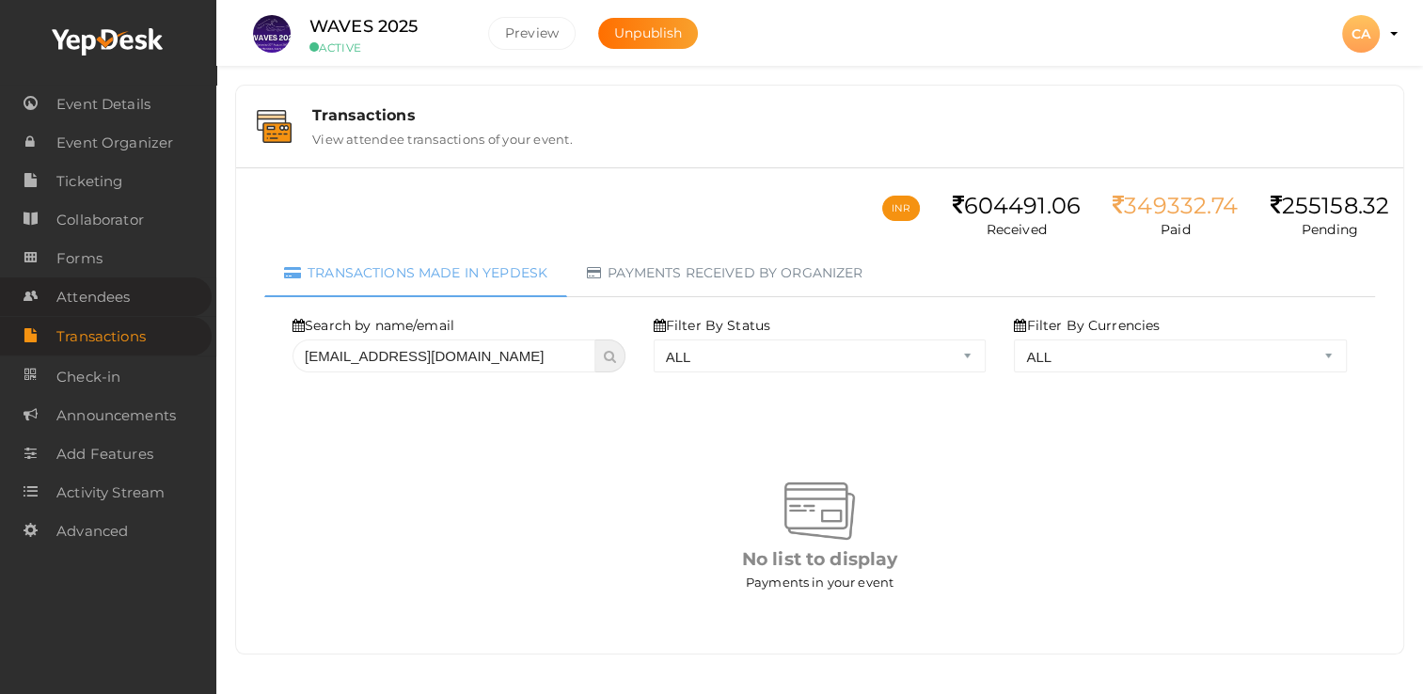
click at [113, 296] on span "Attendees" at bounding box center [92, 297] width 73 height 38
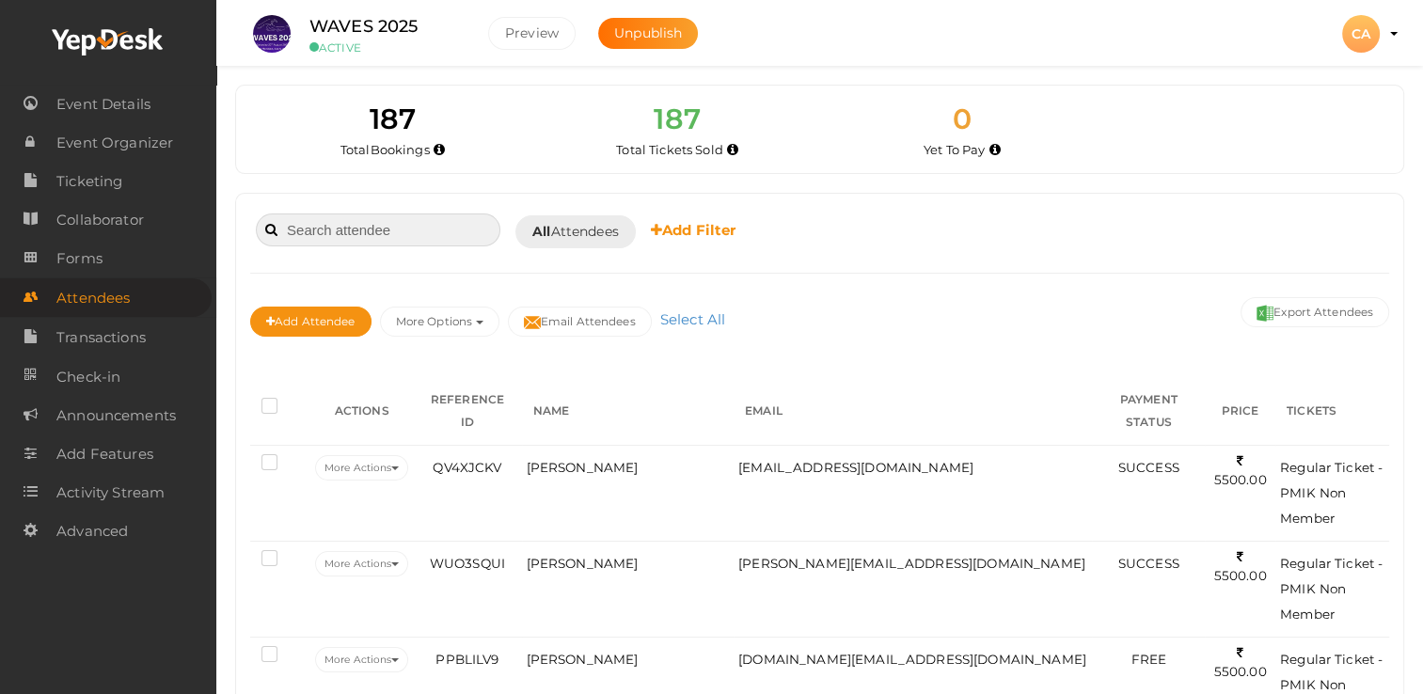
click at [415, 229] on input at bounding box center [378, 230] width 245 height 33
paste input "[EMAIL_ADDRESS][DOMAIN_NAME]"
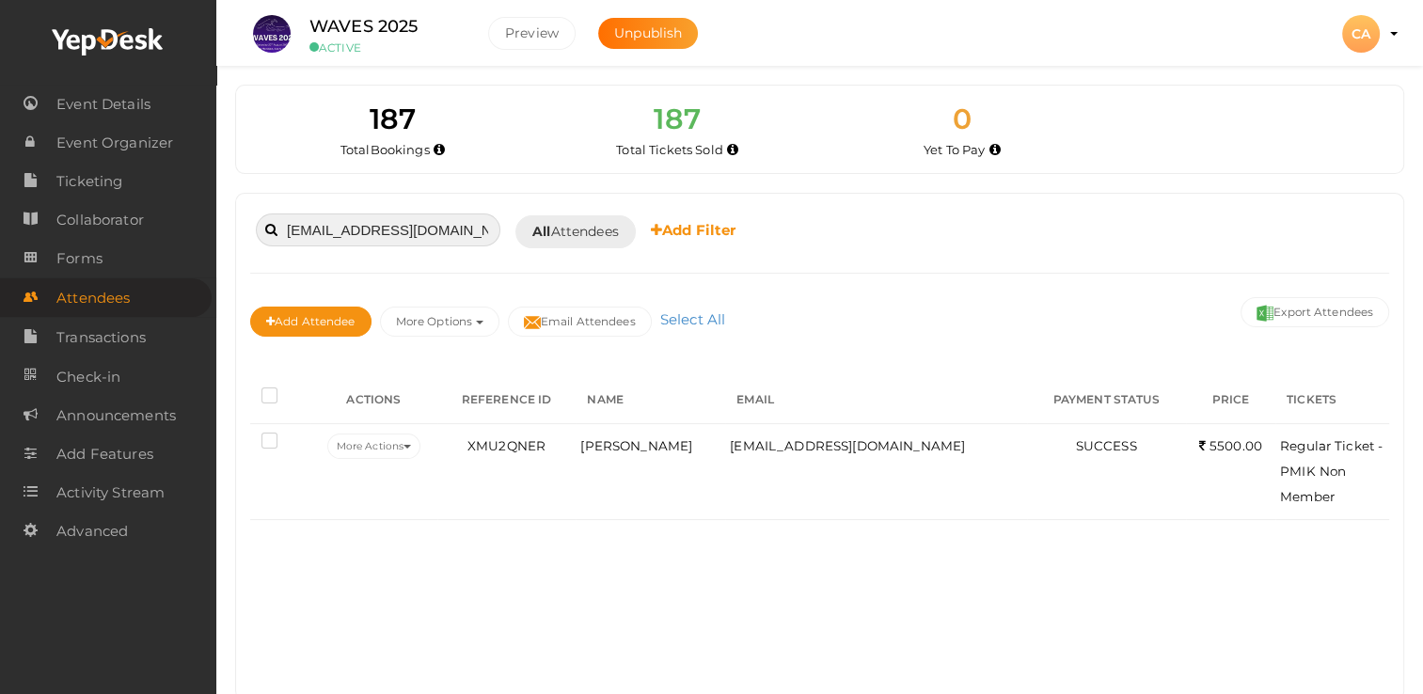
type input "[EMAIL_ADDRESS][DOMAIN_NAME]"
